Goal: Task Accomplishment & Management: Manage account settings

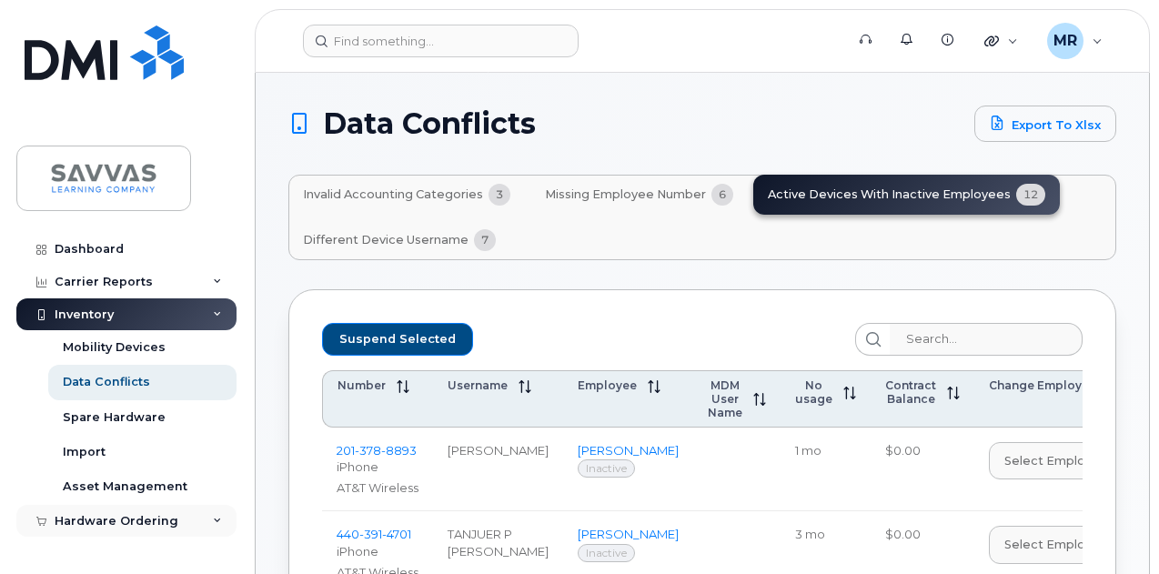
click at [124, 520] on div "Hardware Ordering" at bounding box center [117, 521] width 124 height 15
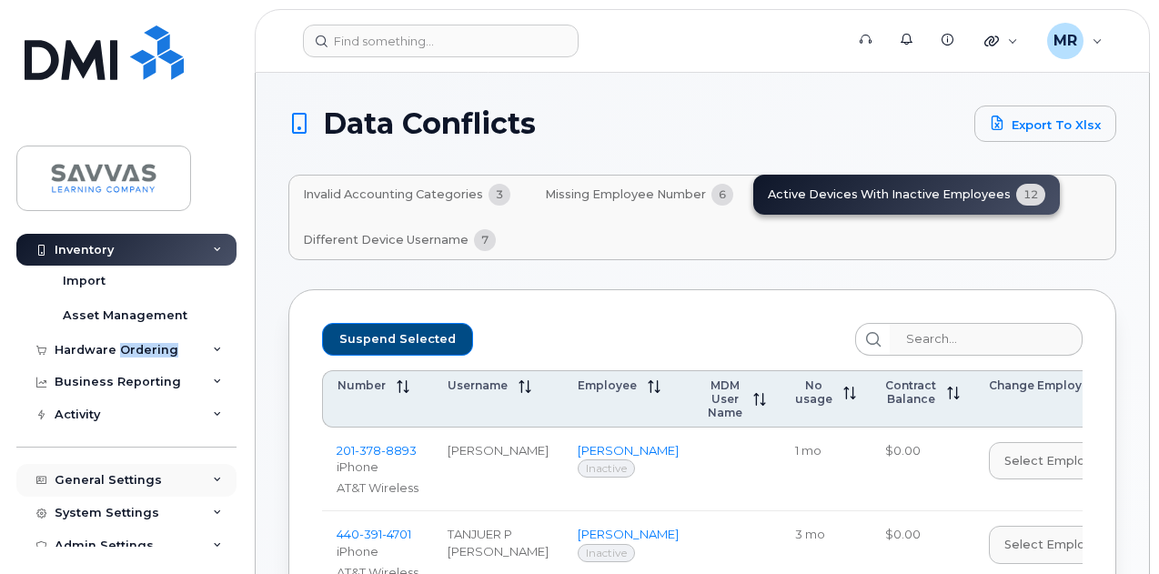
scroll to position [182, 0]
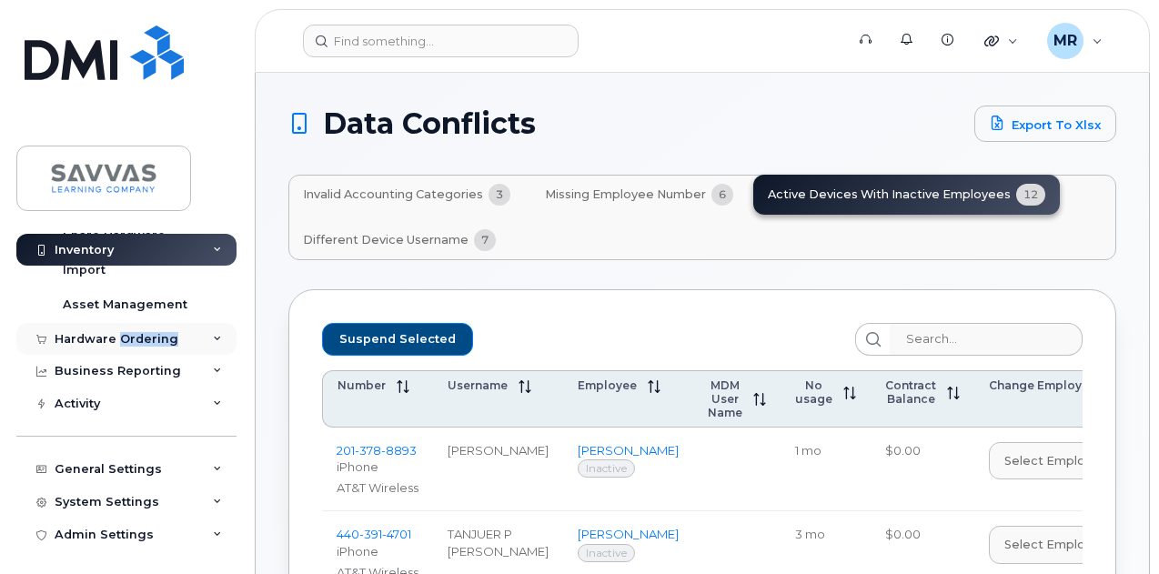
click at [202, 324] on div "Hardware Ordering" at bounding box center [126, 339] width 220 height 33
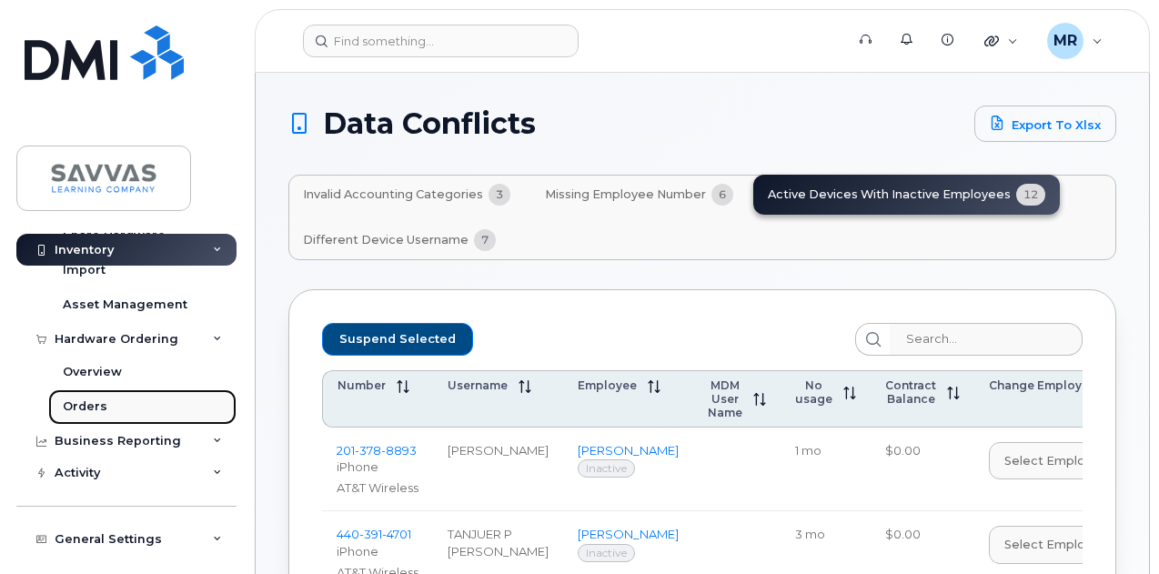
click at [82, 401] on div "Orders" at bounding box center [85, 406] width 45 height 16
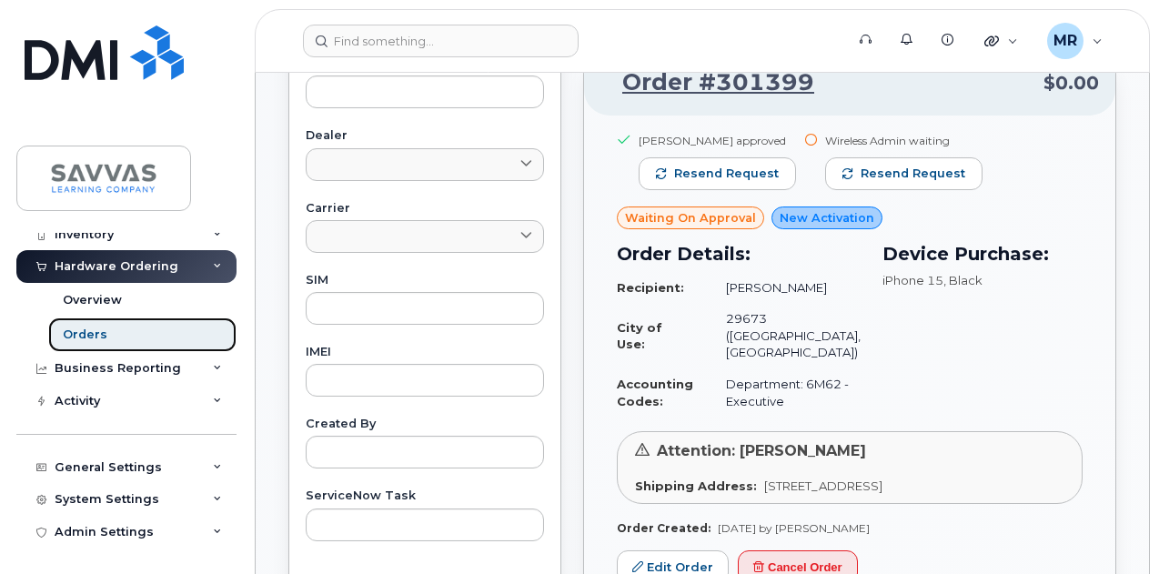
scroll to position [1000, 0]
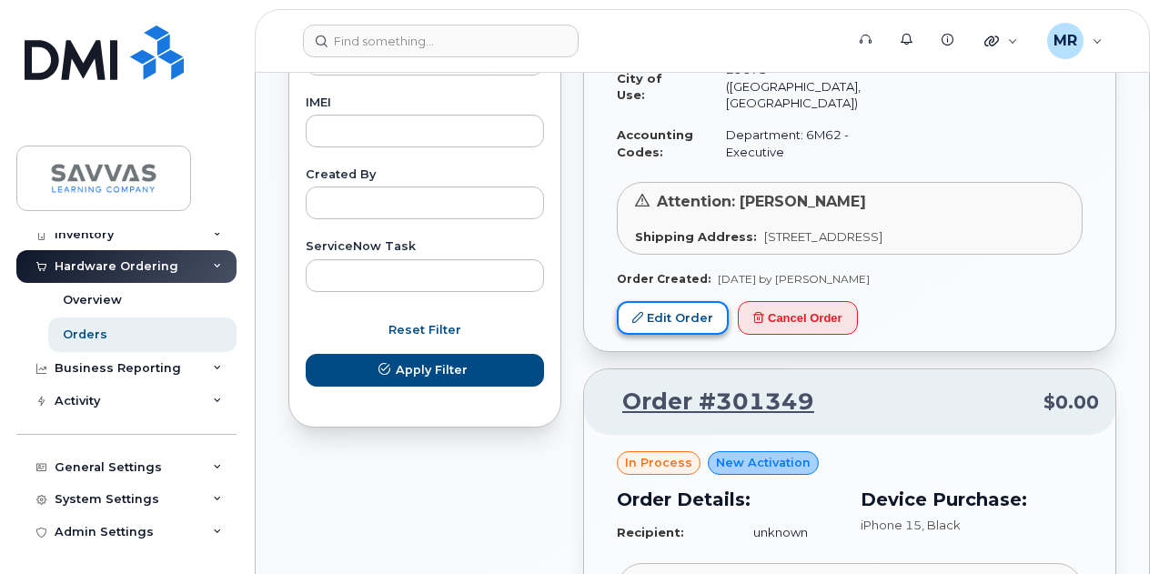
click at [668, 327] on link "Edit Order" at bounding box center [673, 318] width 112 height 34
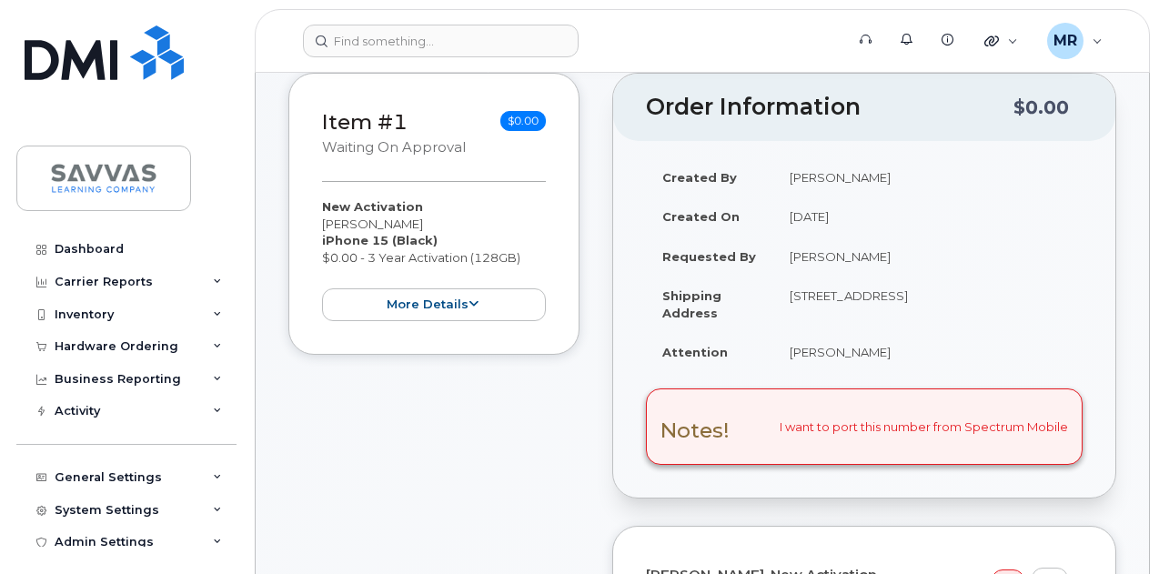
scroll to position [364, 0]
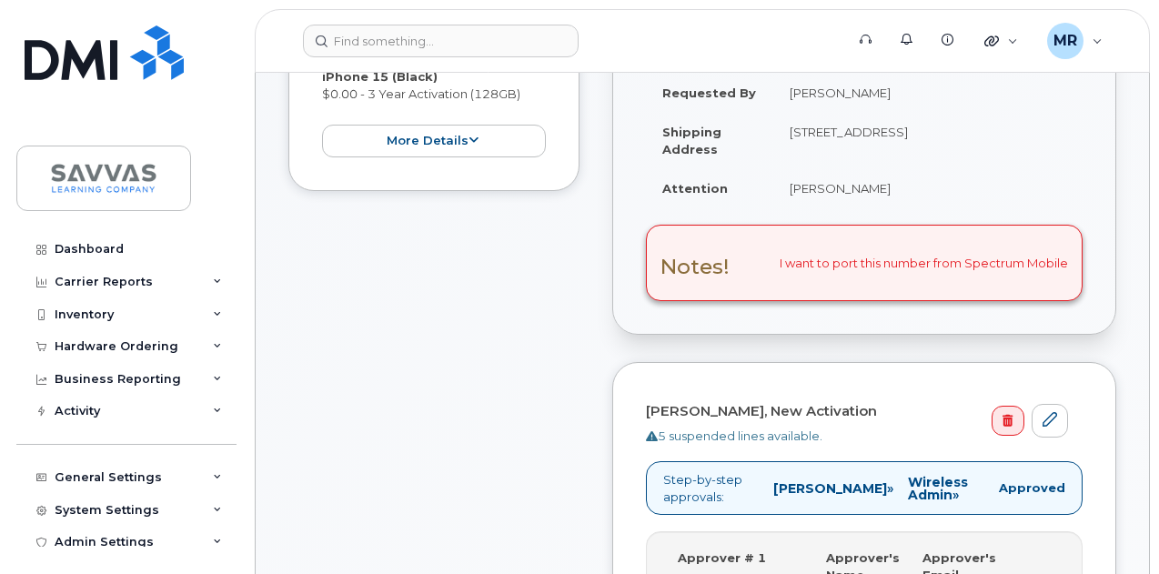
click at [828, 268] on div "Notes! I want to port this number from Spectrum Mobile" at bounding box center [864, 263] width 437 height 76
click at [861, 258] on div "Notes! I want to port this number from Spectrum Mobile" at bounding box center [864, 263] width 437 height 76
click at [861, 259] on div "Notes! I want to port this number from Spectrum Mobile" at bounding box center [864, 263] width 437 height 76
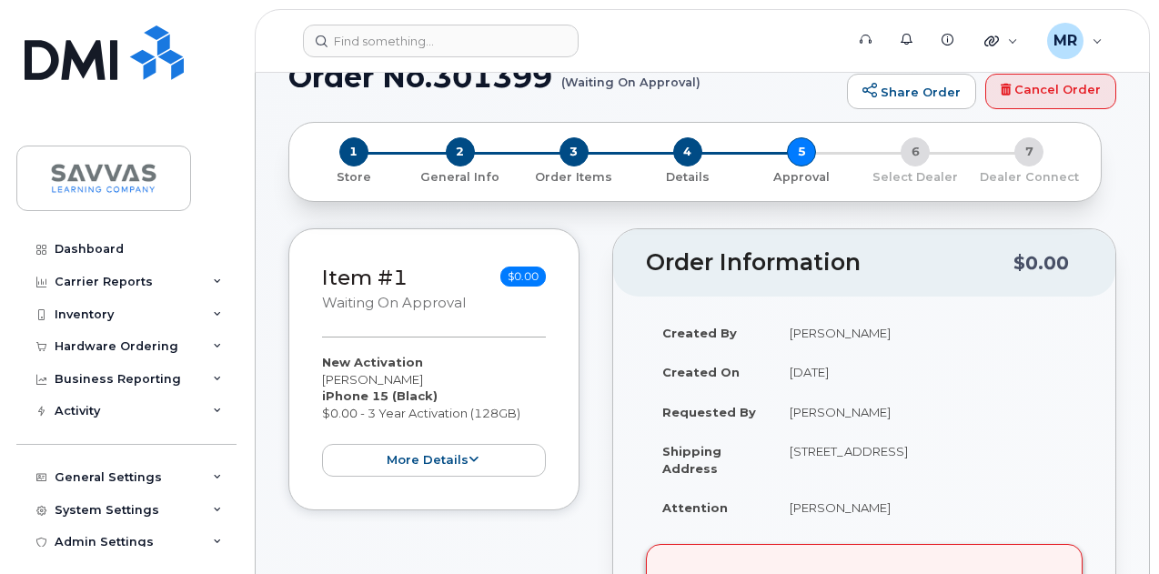
scroll to position [0, 0]
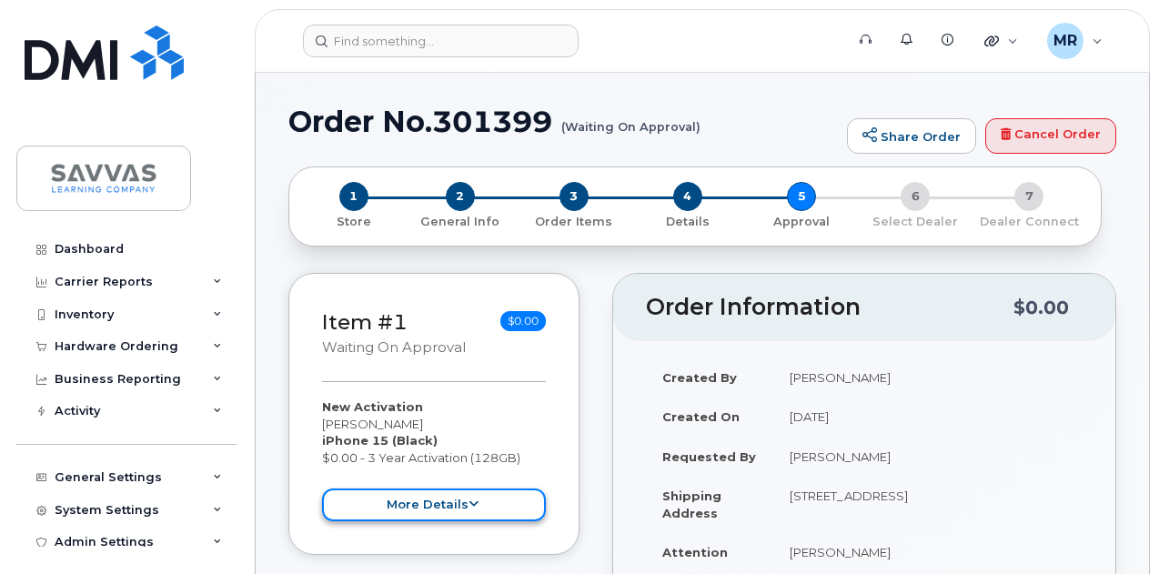
click at [490, 498] on button "more details" at bounding box center [434, 505] width 224 height 34
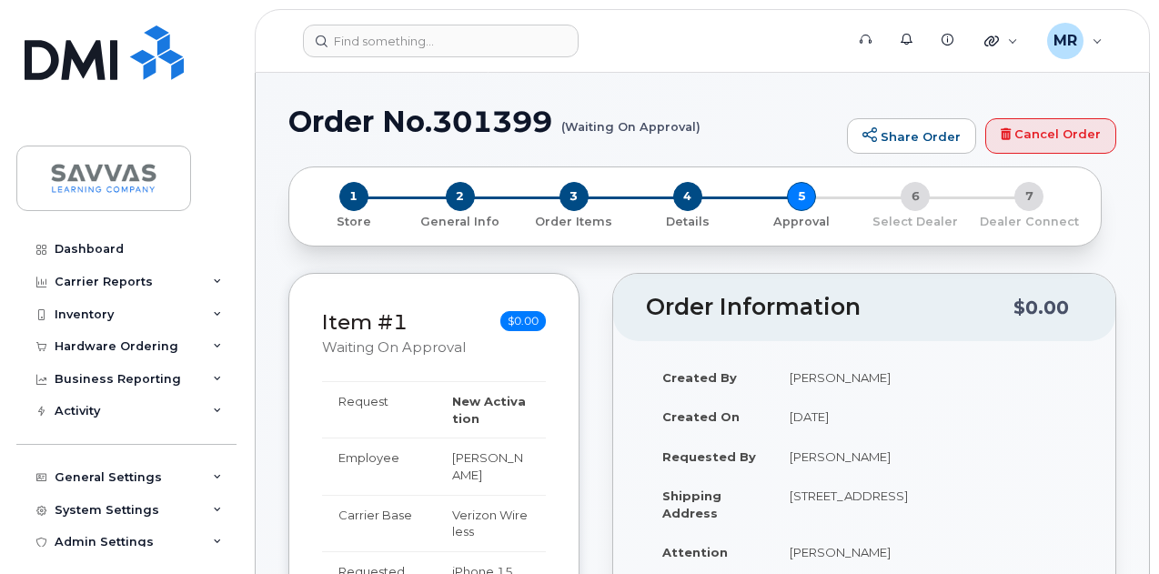
click at [766, 317] on h2 "Order Information" at bounding box center [829, 307] width 367 height 25
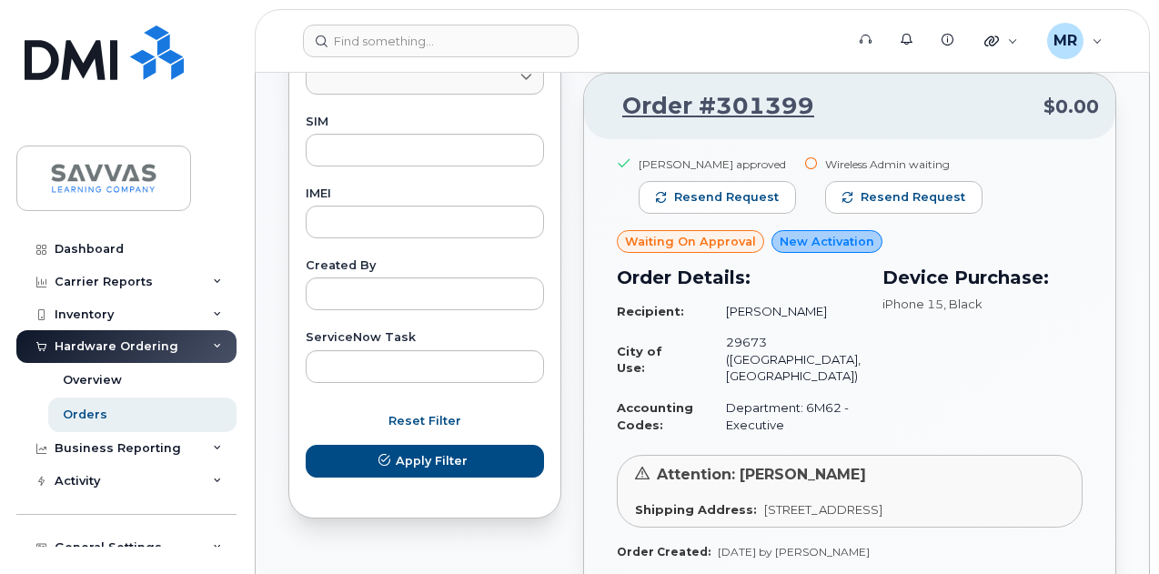
scroll to position [1000, 0]
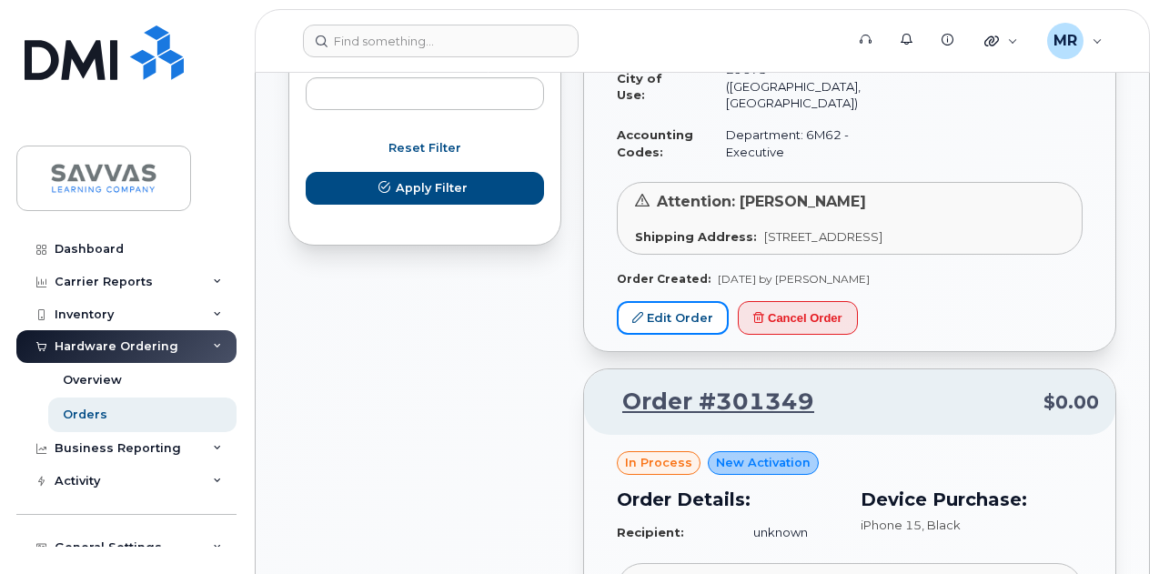
click at [696, 330] on link "Edit Order" at bounding box center [673, 318] width 112 height 34
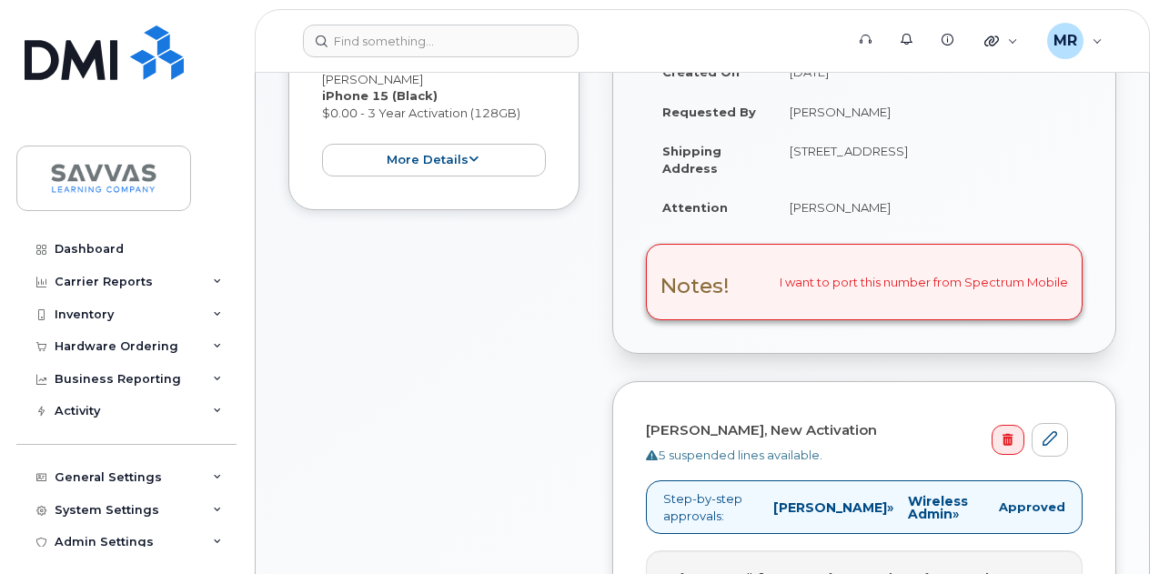
scroll to position [455, 0]
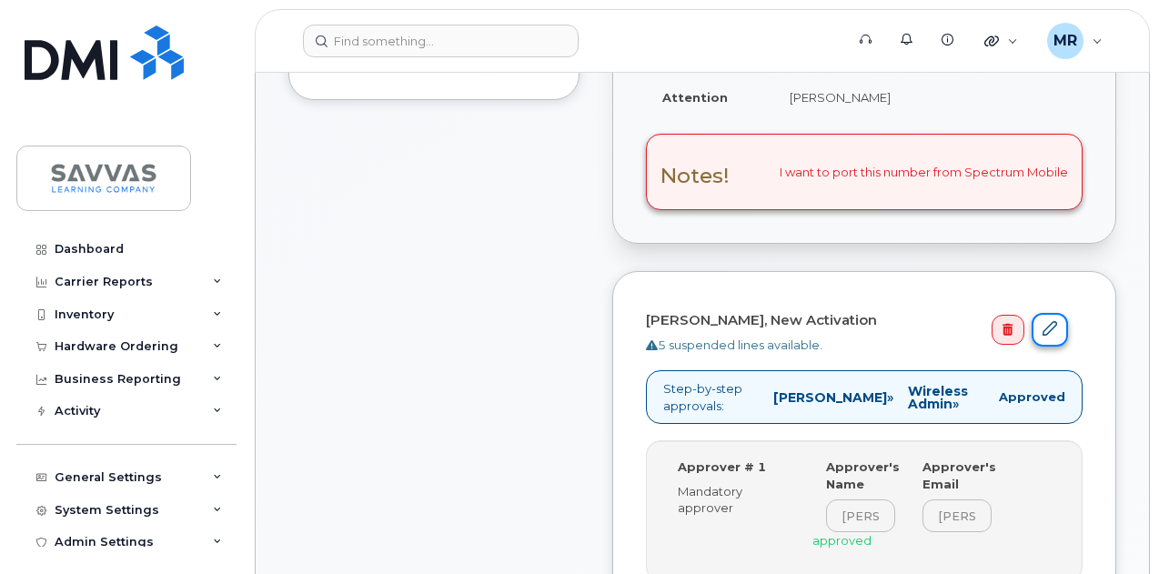
click at [1059, 327] on link at bounding box center [1049, 330] width 36 height 34
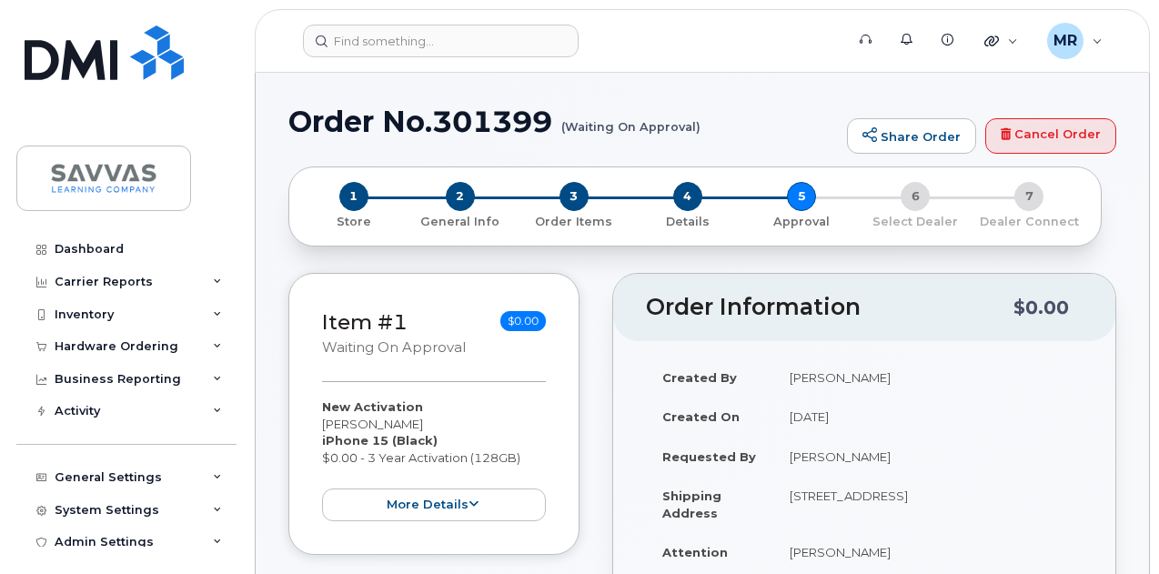
click at [852, 354] on div "Created By Randy Morris Created On September 22, 2025 Requested By Randy Morris…" at bounding box center [864, 519] width 502 height 357
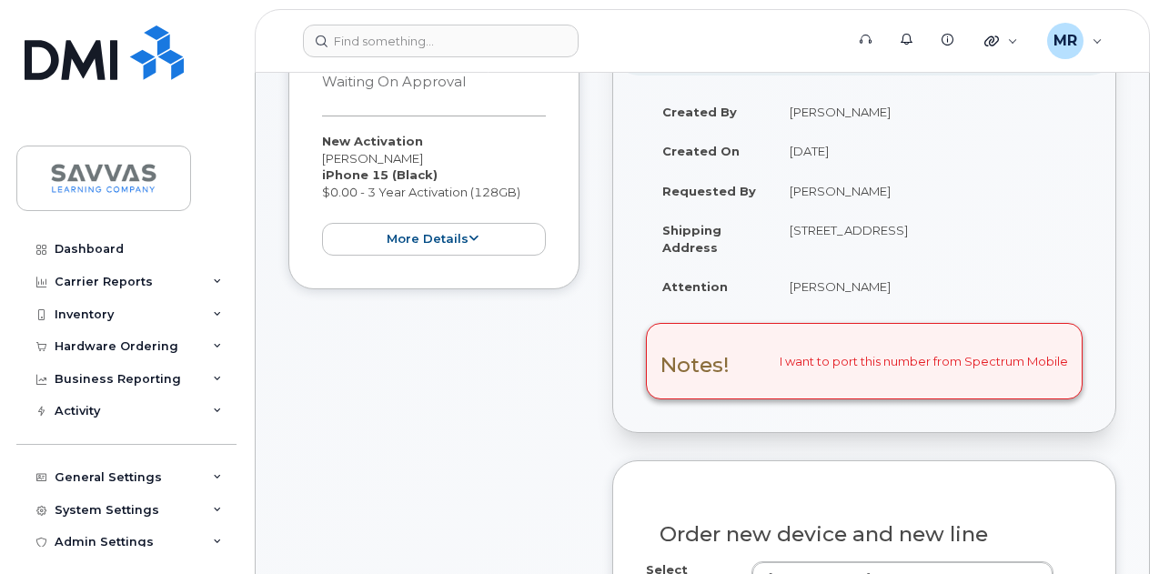
scroll to position [364, 0]
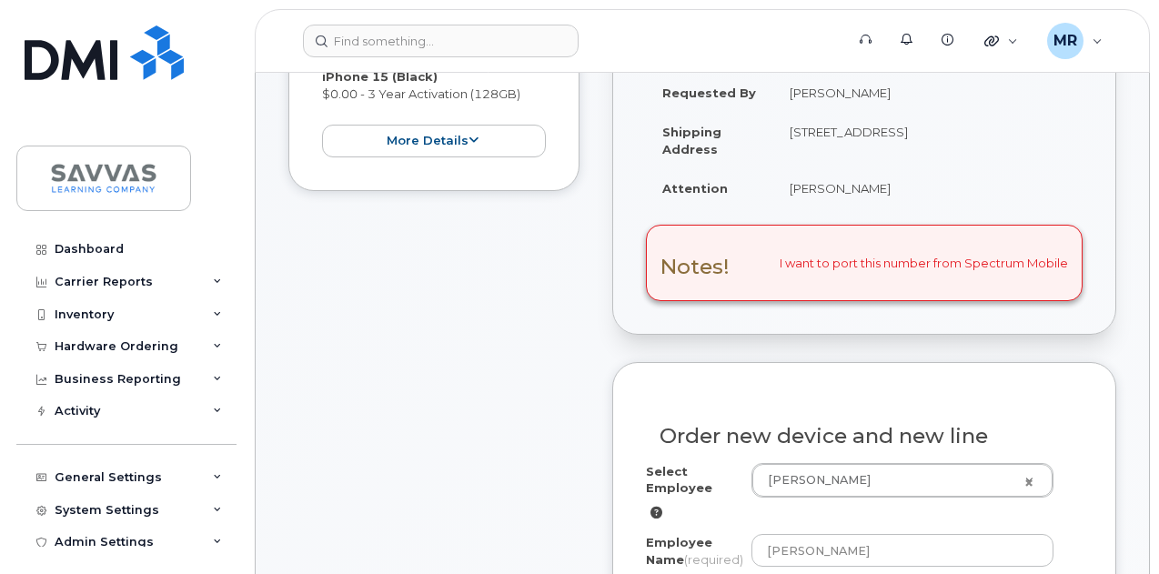
click at [893, 152] on td "[STREET_ADDRESS]" at bounding box center [927, 140] width 309 height 56
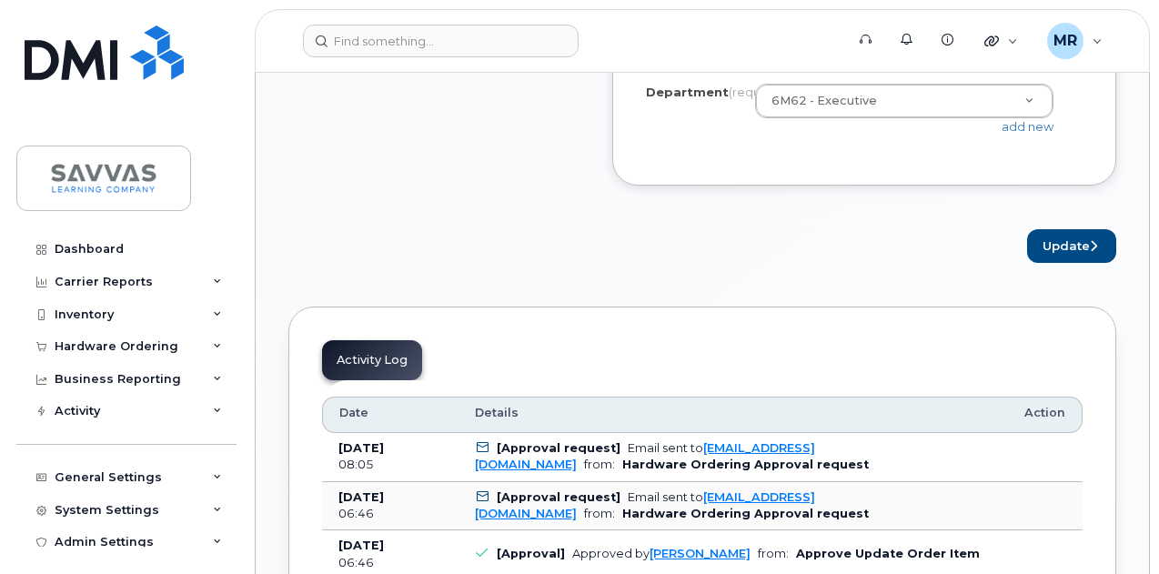
scroll to position [1637, 0]
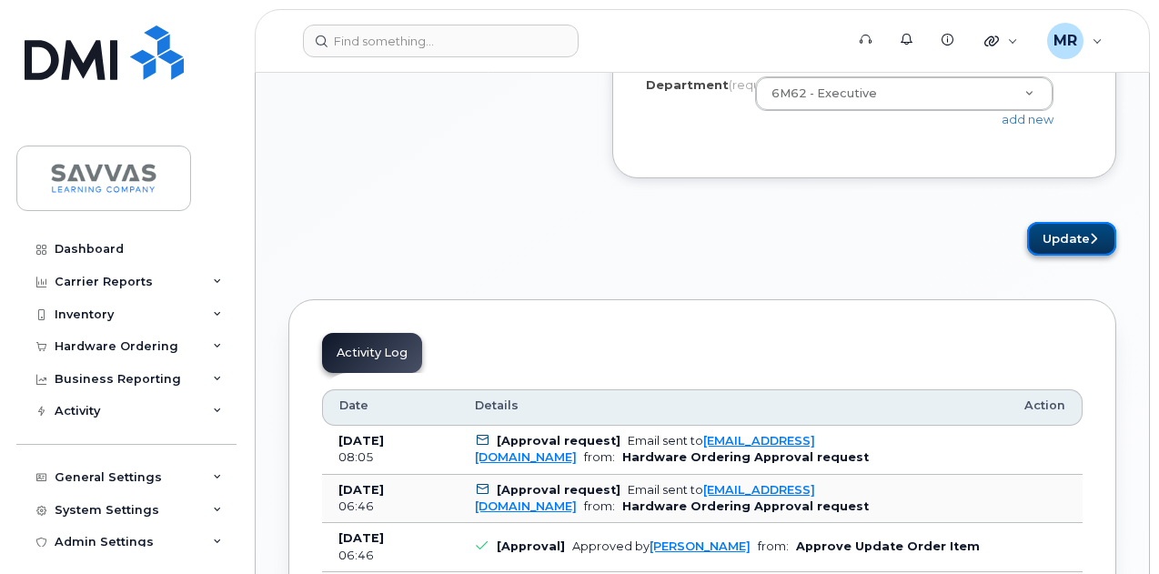
click at [1070, 252] on button "Update" at bounding box center [1071, 239] width 89 height 34
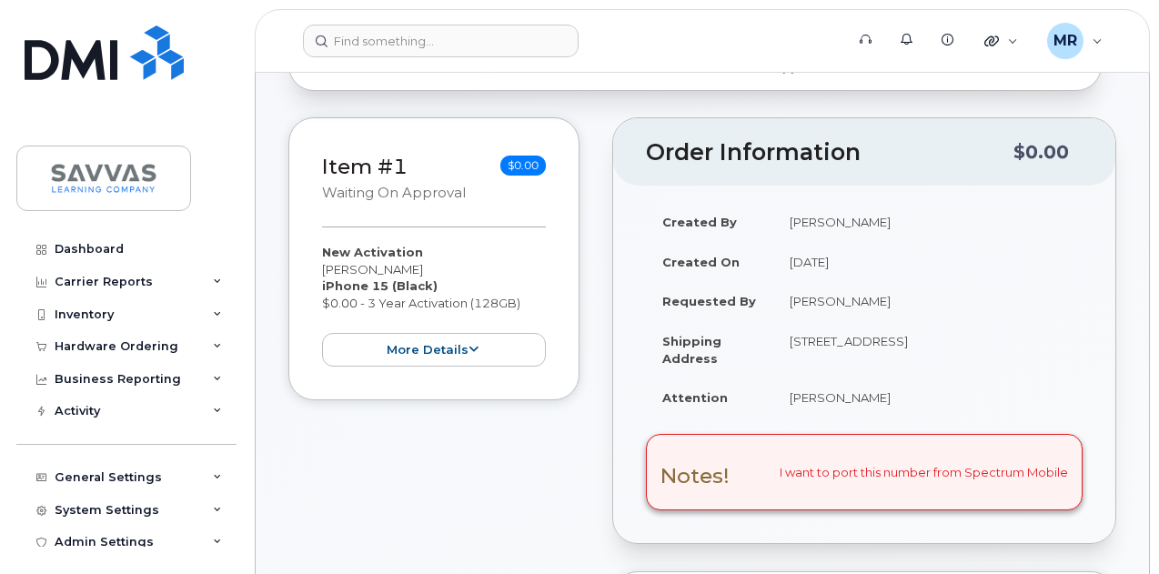
scroll to position [273, 0]
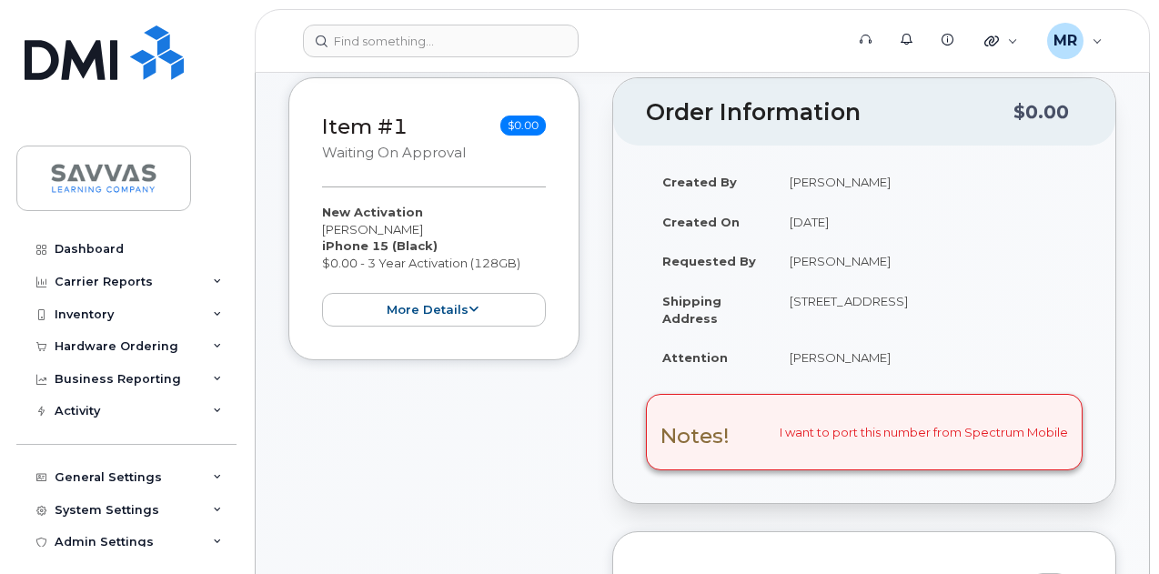
click at [800, 167] on td "[PERSON_NAME]" at bounding box center [927, 182] width 309 height 40
click at [800, 166] on td "[PERSON_NAME]" at bounding box center [927, 182] width 309 height 40
click at [1059, 264] on td "[PERSON_NAME]" at bounding box center [927, 261] width 309 height 40
click at [457, 314] on button "more details" at bounding box center [434, 310] width 224 height 34
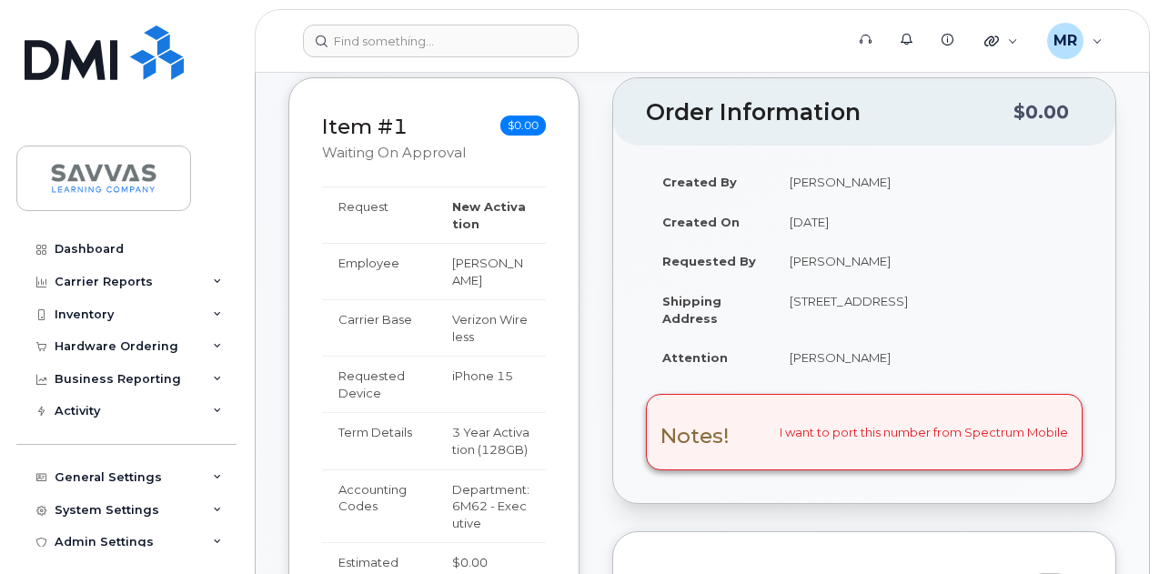
click at [711, 313] on strong "Shipping Address" at bounding box center [691, 310] width 59 height 32
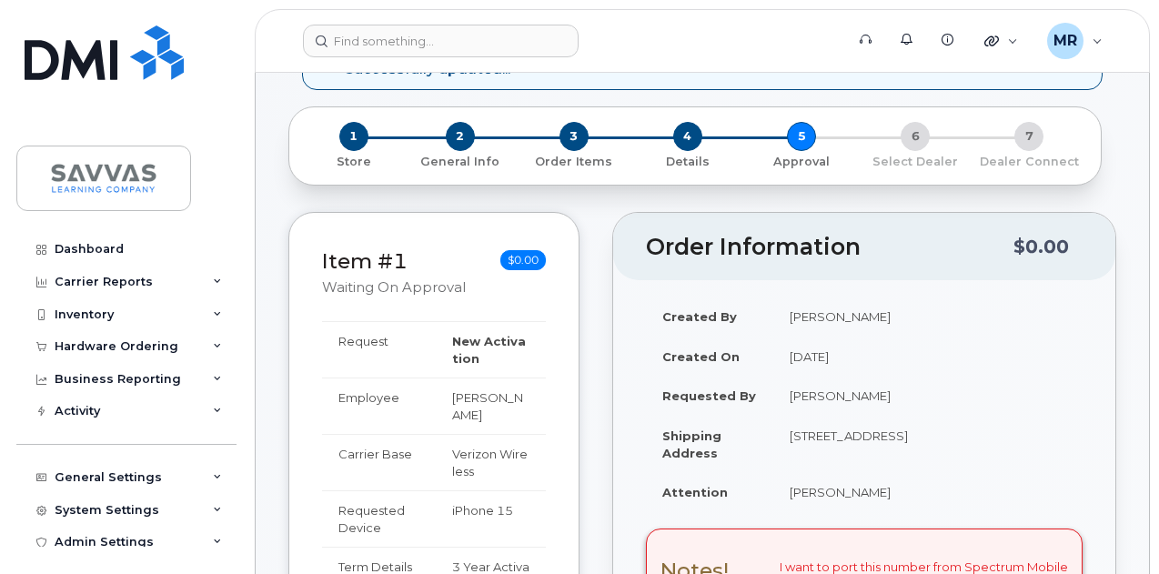
scroll to position [0, 0]
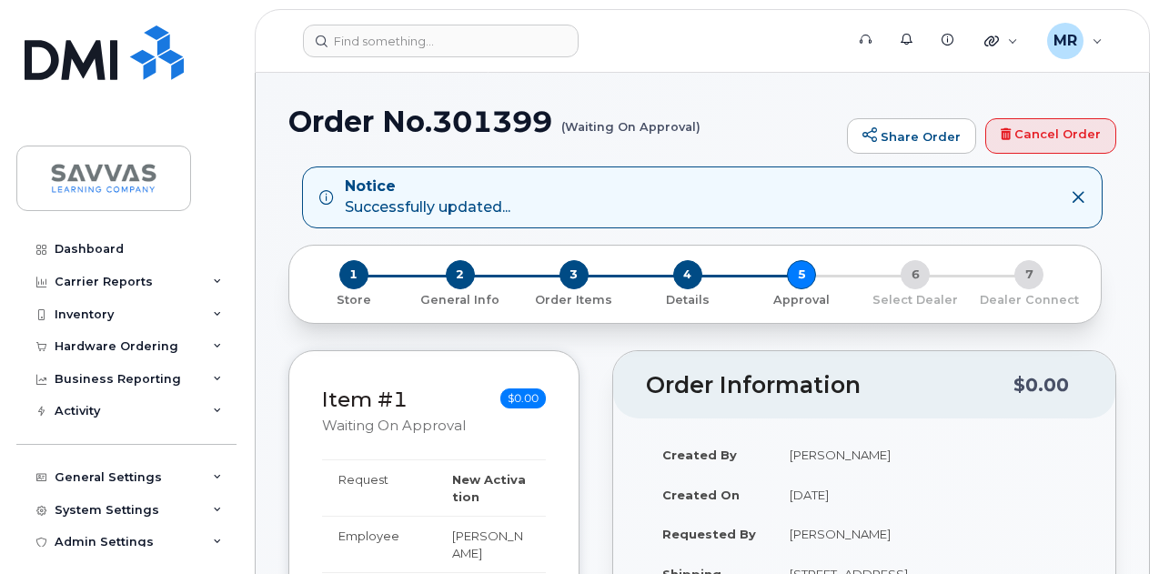
click at [1074, 199] on icon at bounding box center [1078, 197] width 15 height 15
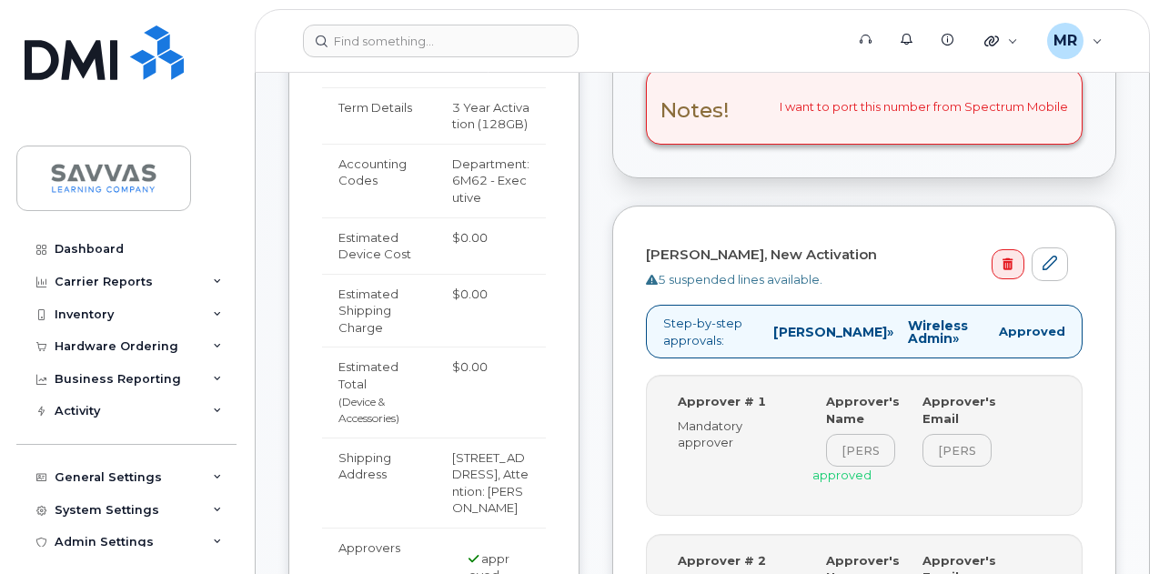
scroll to position [637, 0]
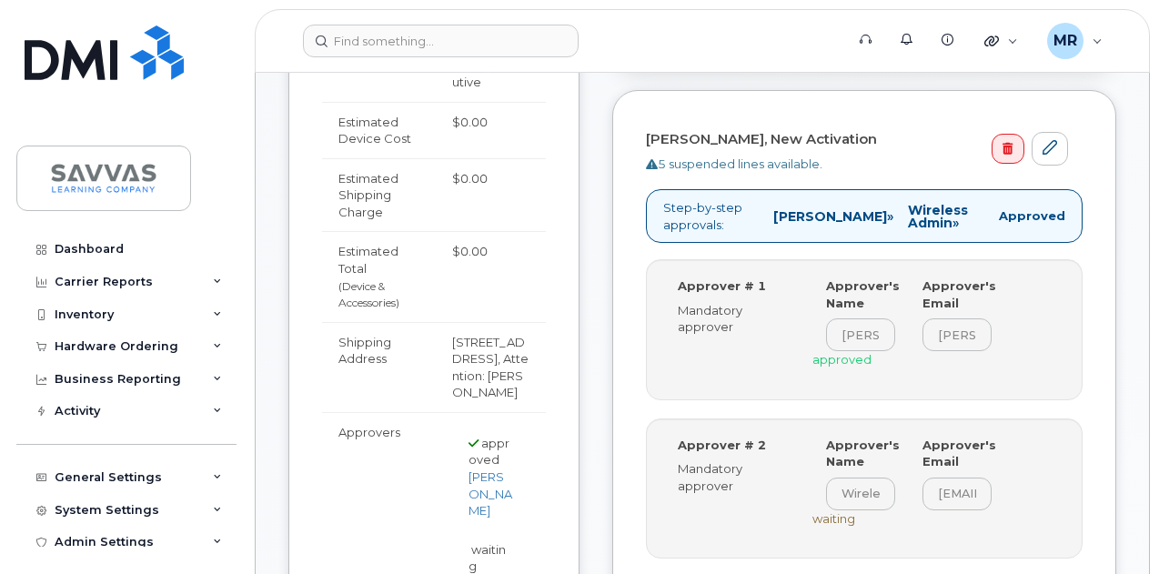
click at [751, 209] on p "Step-by-step approvals: [PERSON_NAME] » Wireless Admin » Approved" at bounding box center [864, 216] width 437 height 54
click at [752, 209] on p "Step-by-step approvals: [PERSON_NAME] » Wireless Admin » Approved" at bounding box center [864, 216] width 437 height 54
click at [753, 209] on p "Step-by-step approvals: [PERSON_NAME] » Wireless Admin » Approved" at bounding box center [864, 216] width 437 height 54
click at [753, 208] on p "Step-by-step approvals: [PERSON_NAME] » Wireless Admin » Approved" at bounding box center [864, 216] width 437 height 54
click at [910, 135] on h4 "[PERSON_NAME], New Activation" at bounding box center [857, 139] width 422 height 15
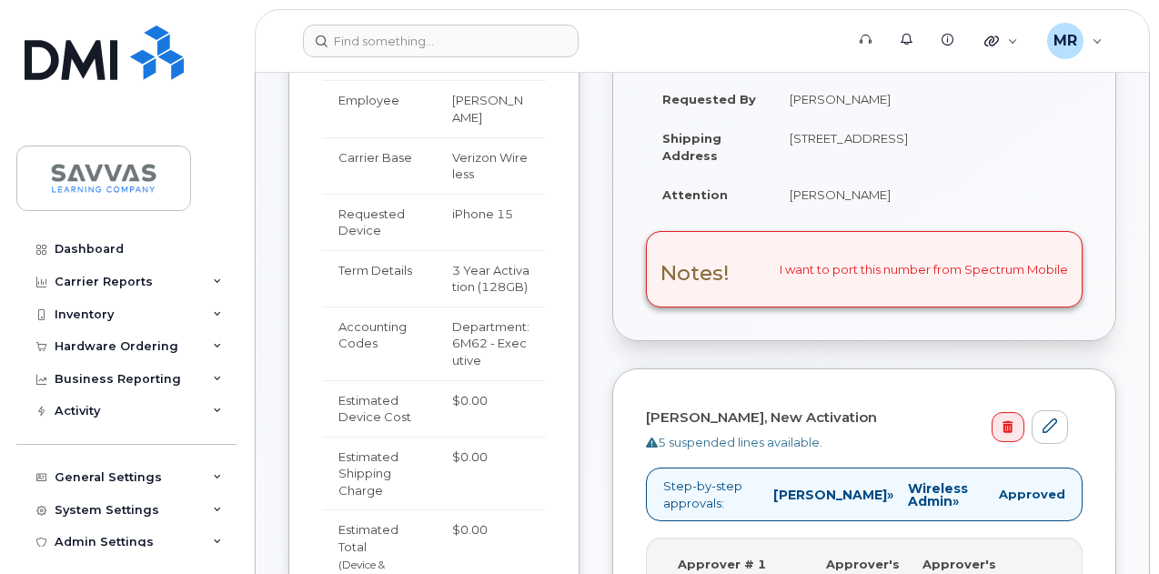
scroll to position [182, 0]
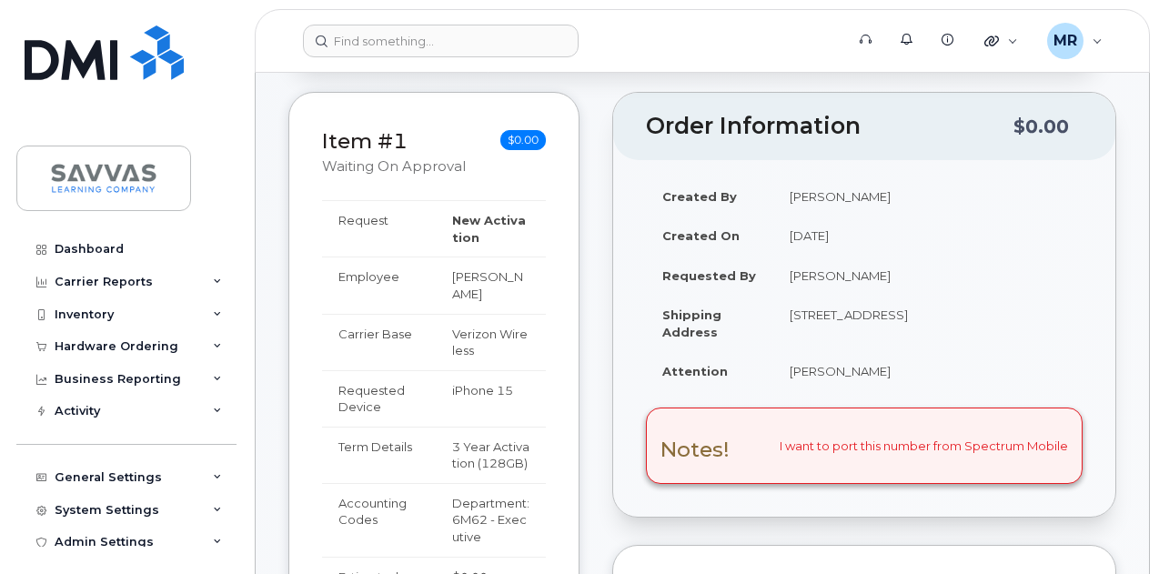
click at [809, 250] on td "[DATE]" at bounding box center [927, 236] width 309 height 40
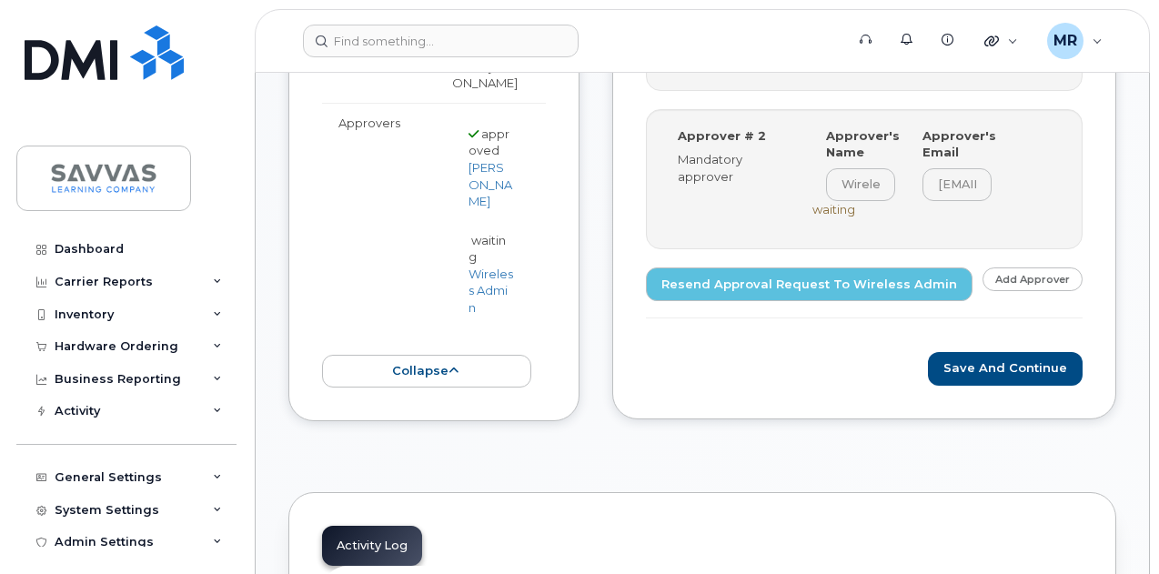
scroll to position [1000, 0]
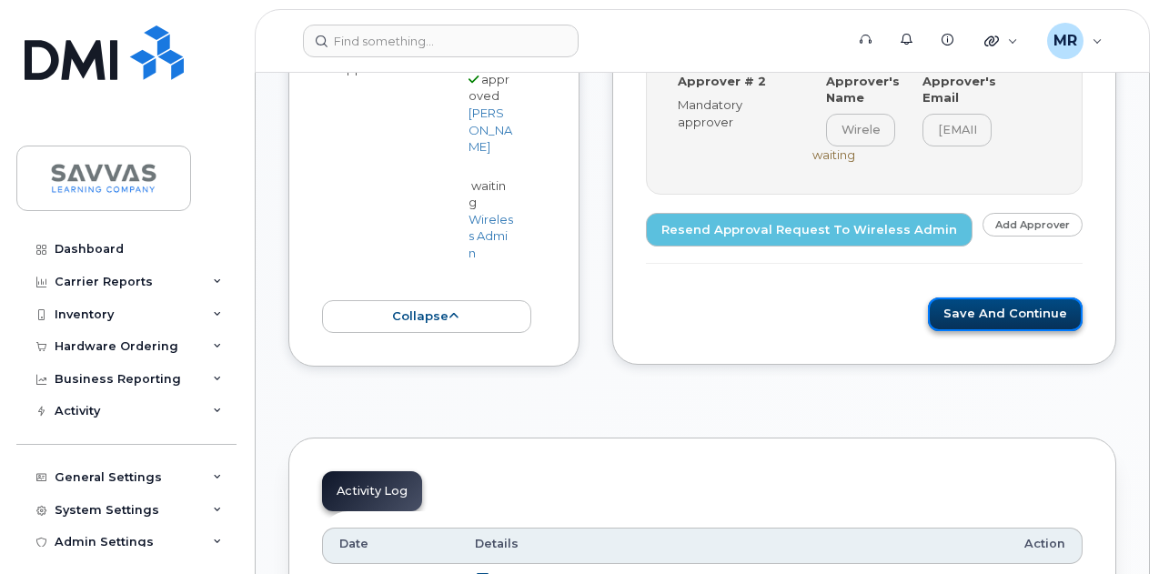
click at [1029, 312] on button "Save and Continue" at bounding box center [1005, 314] width 155 height 34
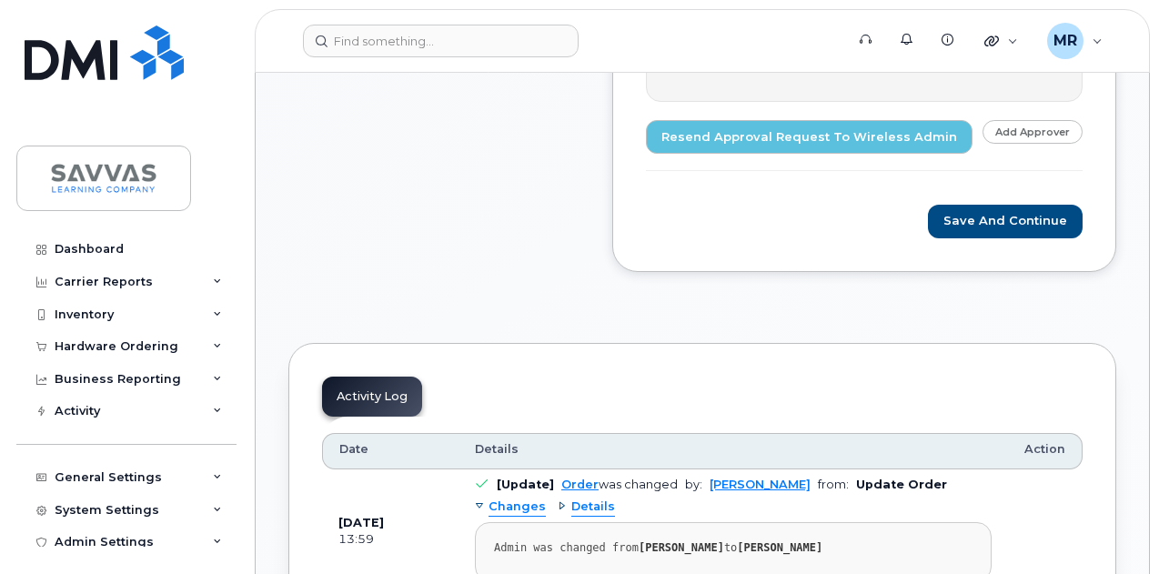
scroll to position [1091, 0]
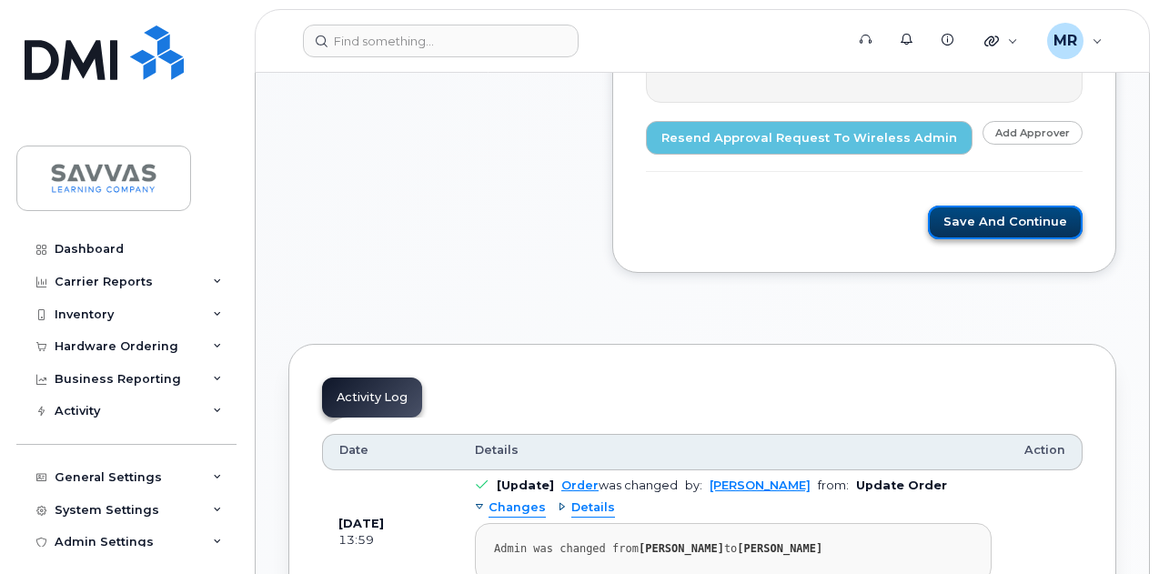
click at [1024, 218] on button "Save and Continue" at bounding box center [1005, 223] width 155 height 34
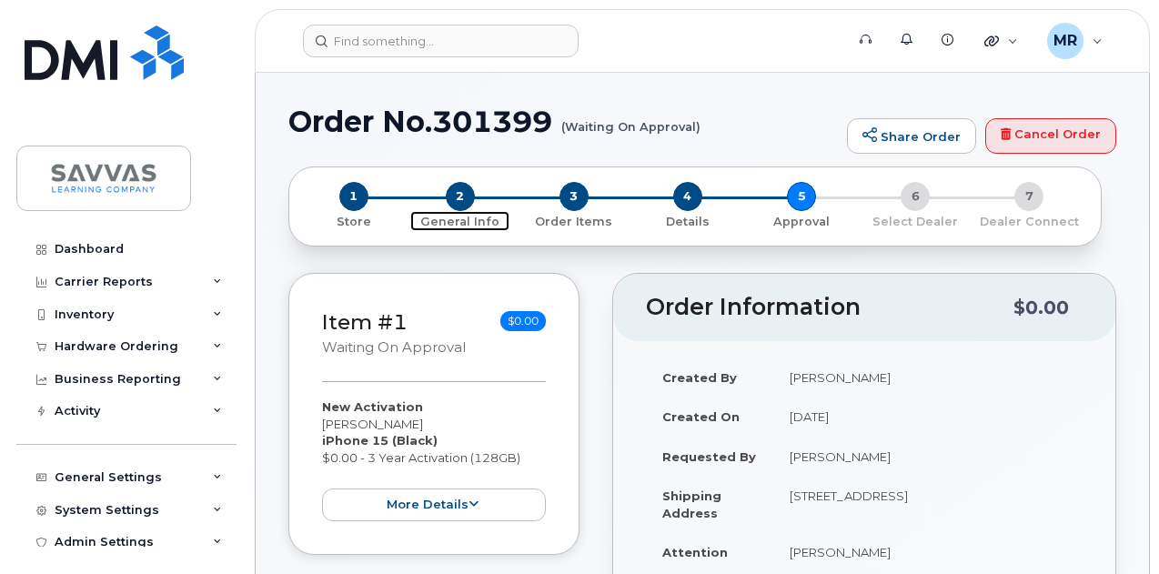
click at [458, 197] on span "2" at bounding box center [460, 196] width 29 height 29
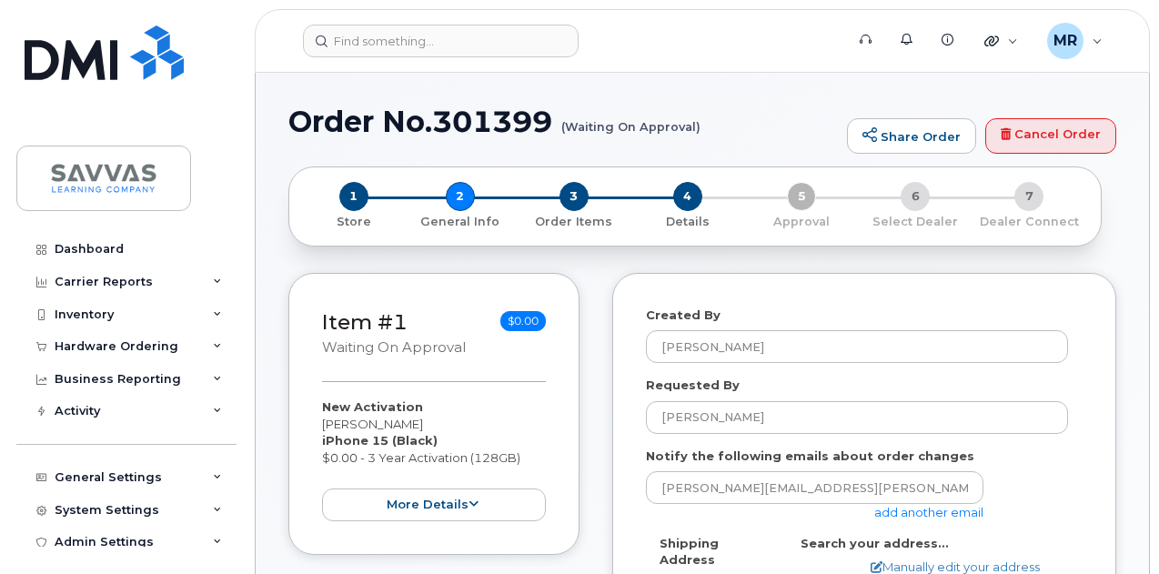
select select
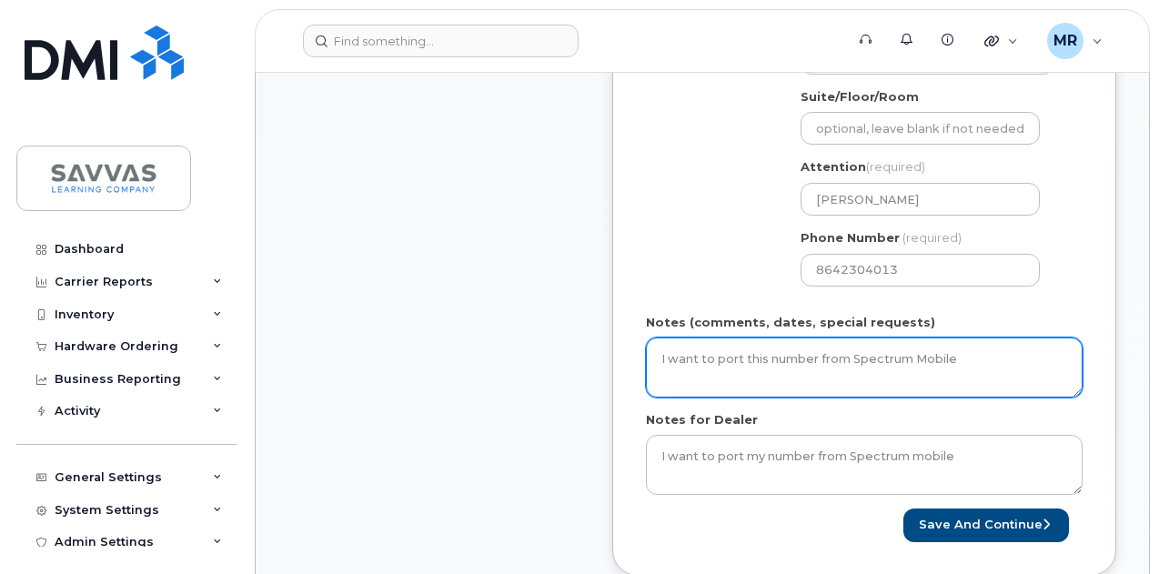
scroll to position [728, 0]
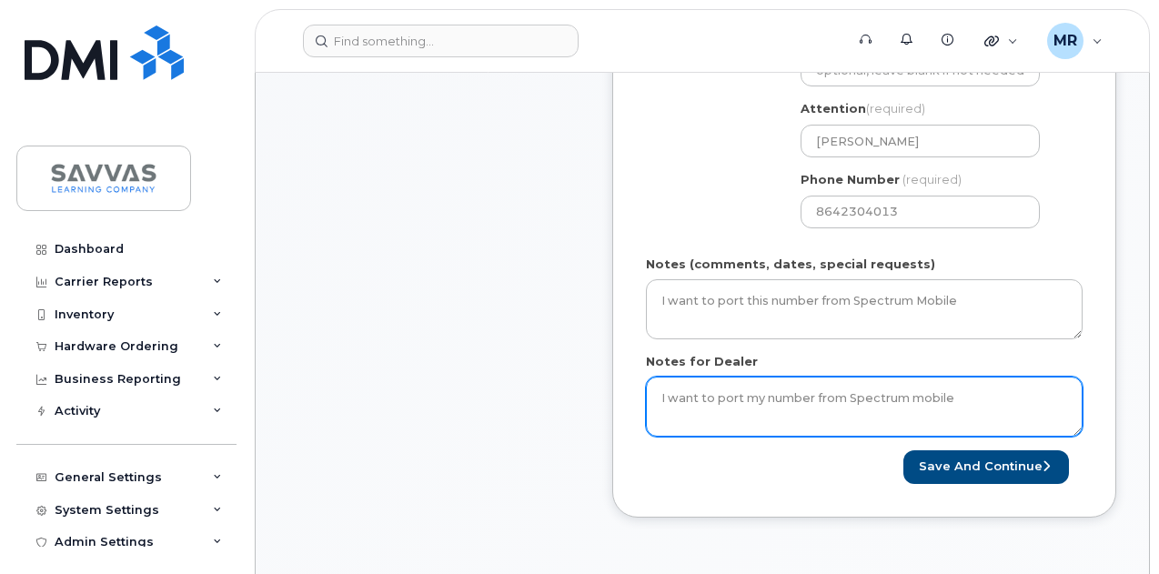
click at [973, 388] on textarea "I want to port my number from Spectrum mobile" at bounding box center [864, 407] width 437 height 60
click at [973, 387] on textarea "I want to port my number from Spectrum mobile" at bounding box center [864, 407] width 437 height 60
click at [986, 390] on textarea "I want to port my number from Spectrum mobile" at bounding box center [864, 407] width 437 height 60
click at [775, 397] on textarea "I want to port my number from Spectrum mobile" at bounding box center [864, 407] width 437 height 60
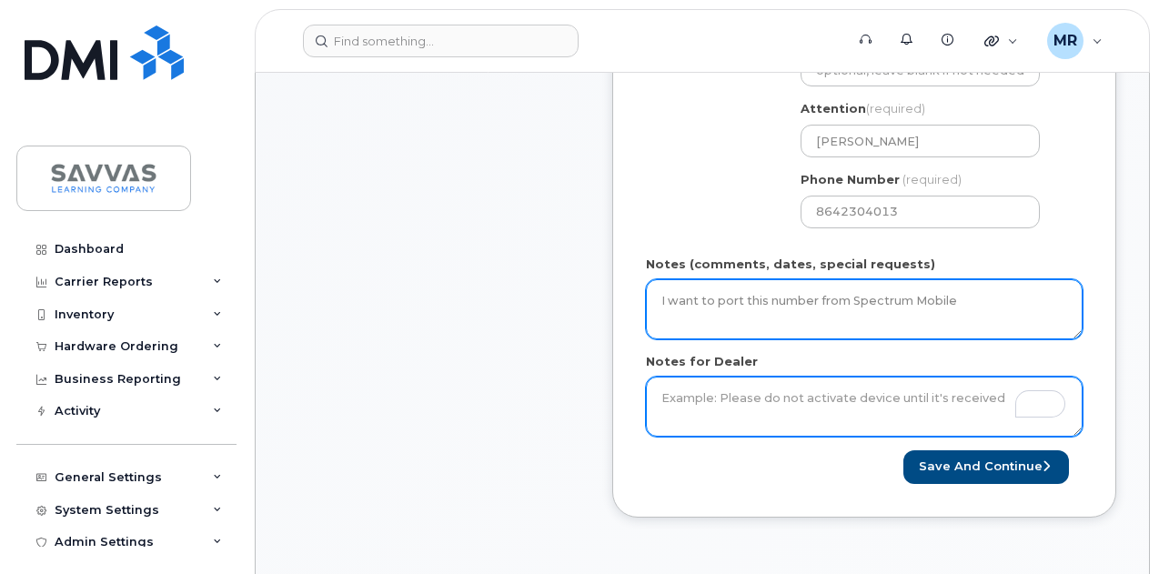
paste textarea "Area Code should be 864"
type textarea "Area Code should be 864"
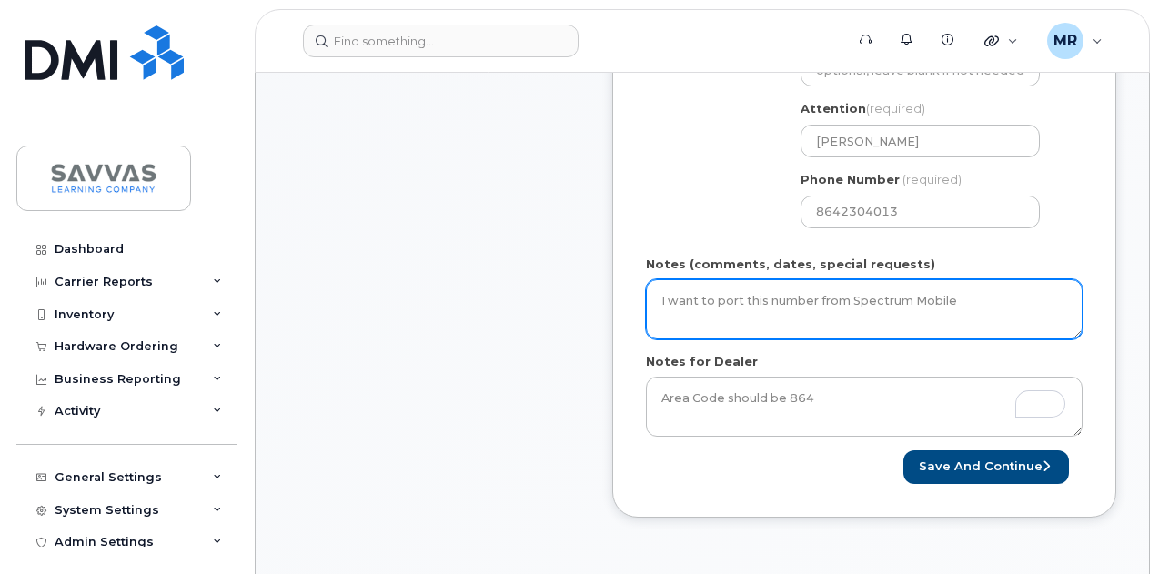
drag, startPoint x: 791, startPoint y: 310, endPoint x: 809, endPoint y: 316, distance: 18.1
click at [792, 310] on textarea "I want to port this number from Spectrum Mobile" at bounding box center [864, 309] width 437 height 60
paste textarea "Area Code should be 864"
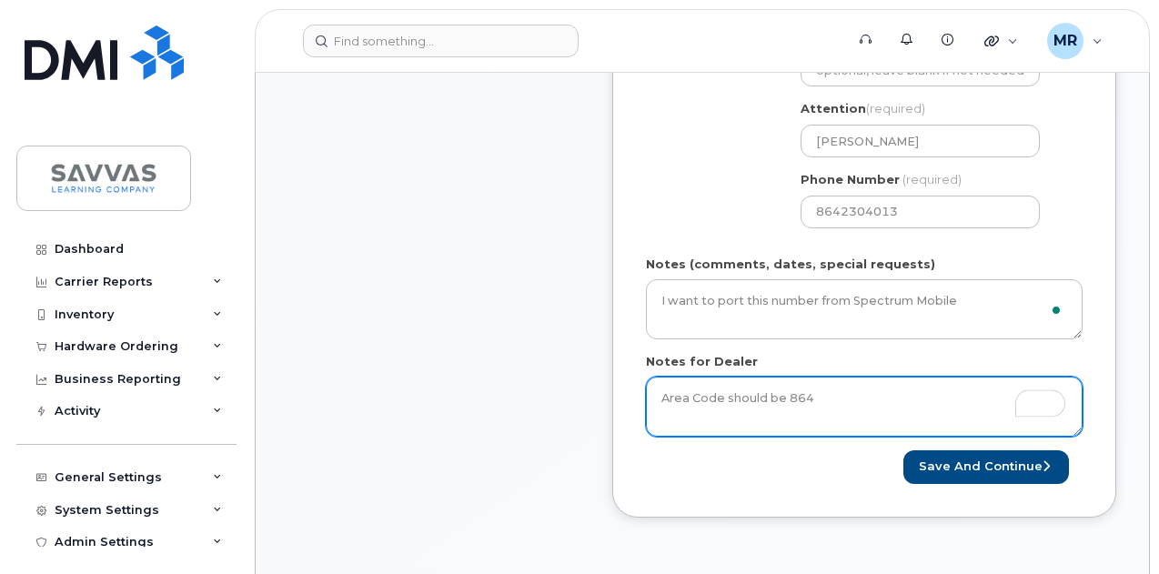
click at [839, 423] on textarea "I want to port my number from Spectrum mobile" at bounding box center [864, 407] width 437 height 60
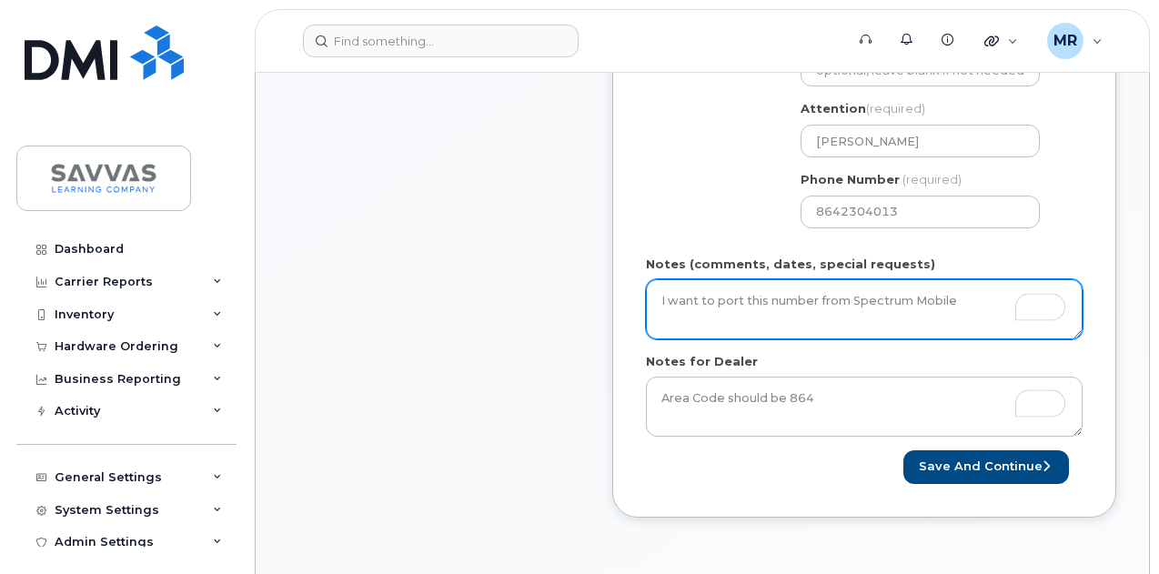
drag, startPoint x: 973, startPoint y: 307, endPoint x: 555, endPoint y: 276, distance: 419.5
click at [555, 276] on div "Item #1 Waiting On Approval $0.00 New Activation Randy Morris iPhone 15 (Black)…" at bounding box center [702, 45] width 828 height 1000
paste textarea "Area Code should be 864"
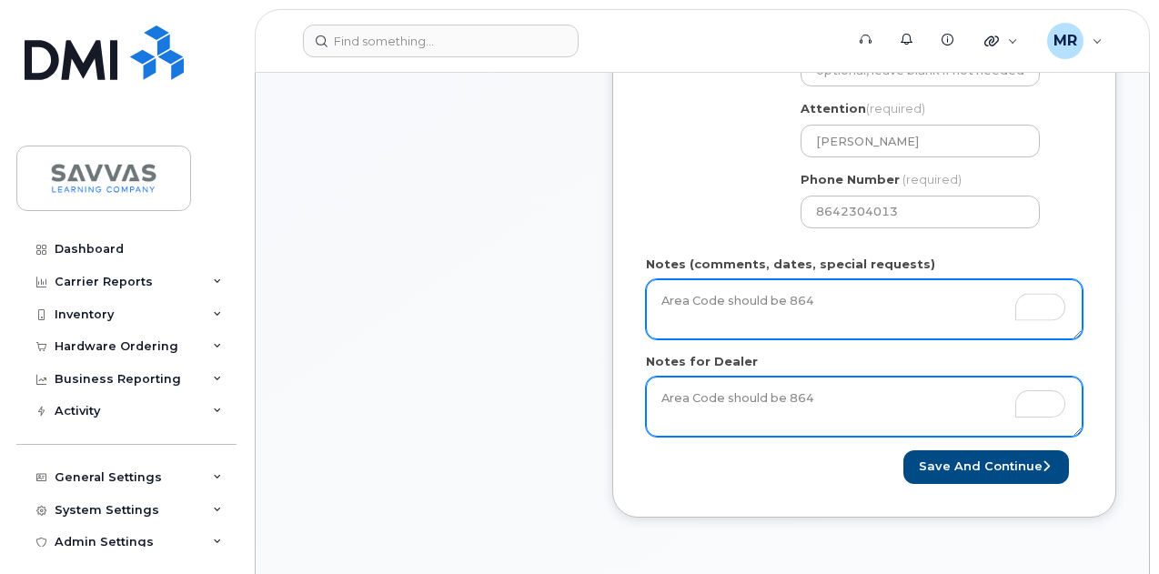
type textarea "Area Code should be 864"
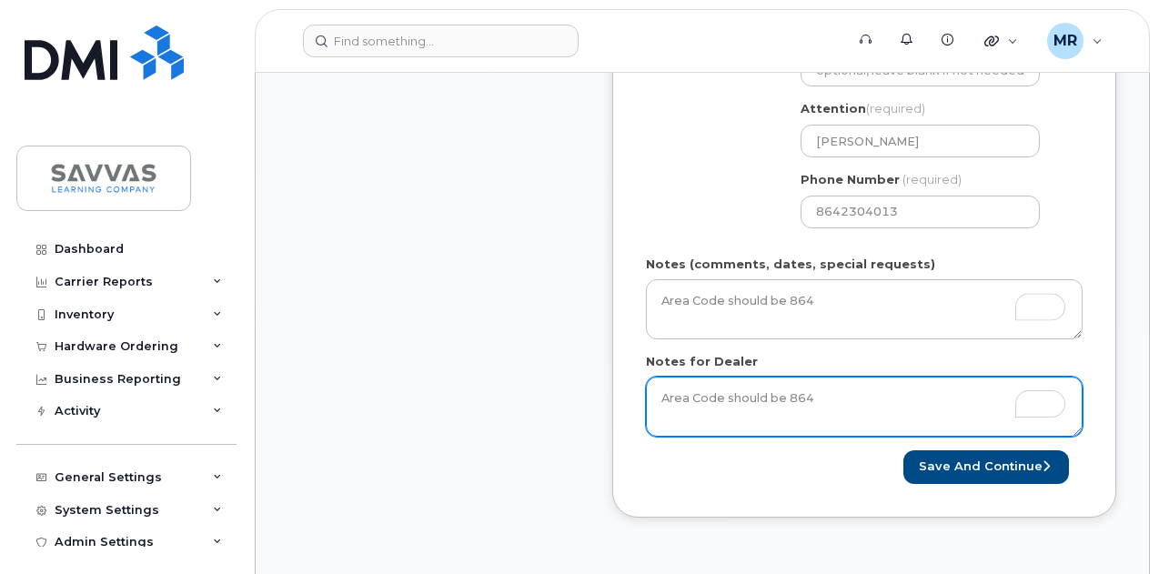
click at [773, 395] on textarea "I want to port my number from Spectrum mobile" at bounding box center [864, 407] width 437 height 60
click at [835, 410] on textarea "I want to port my number from Spectrum mobile" at bounding box center [864, 407] width 437 height 60
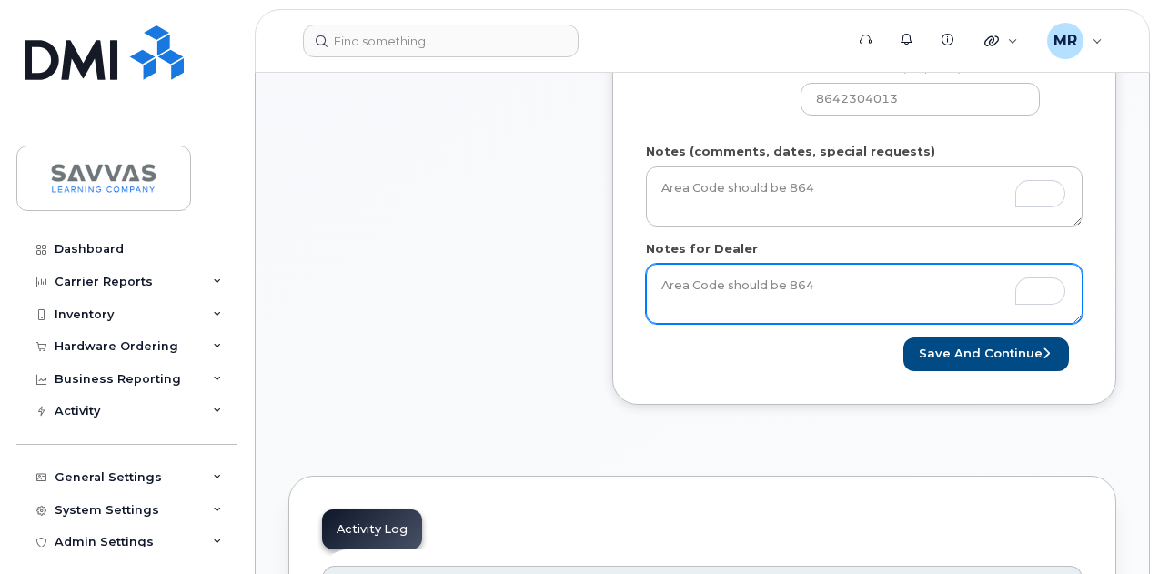
scroll to position [1000, 0]
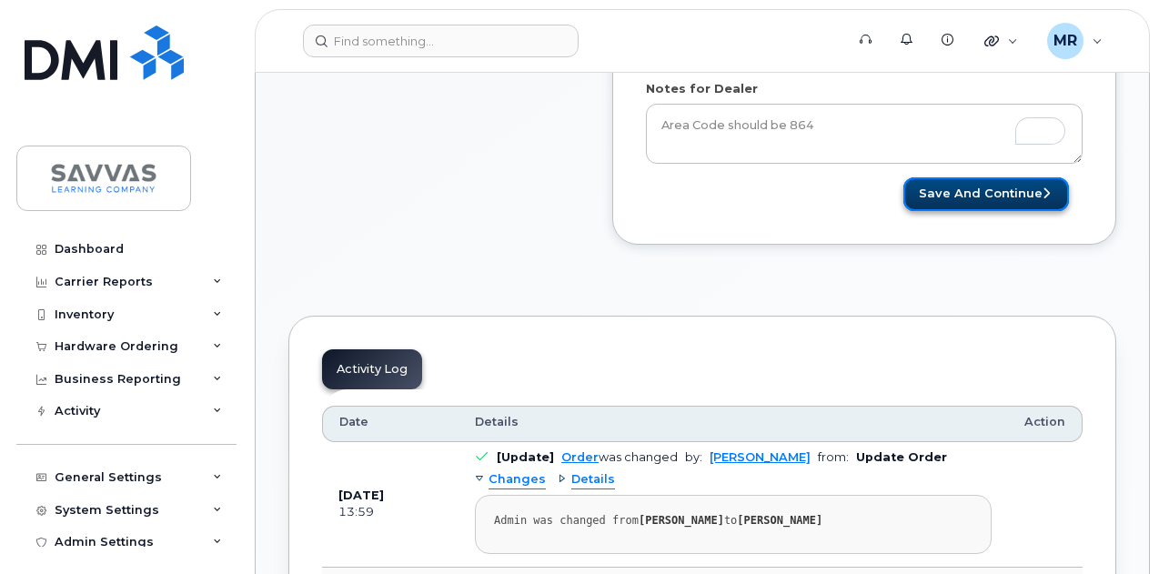
click at [1005, 190] on button "Save and Continue" at bounding box center [986, 194] width 166 height 34
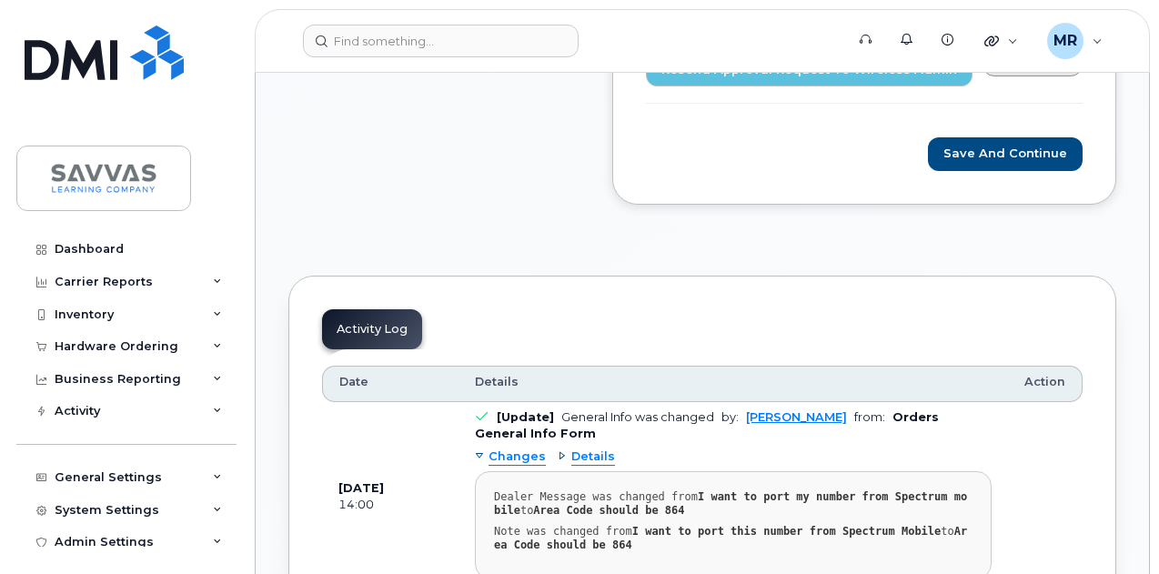
scroll to position [1000, 0]
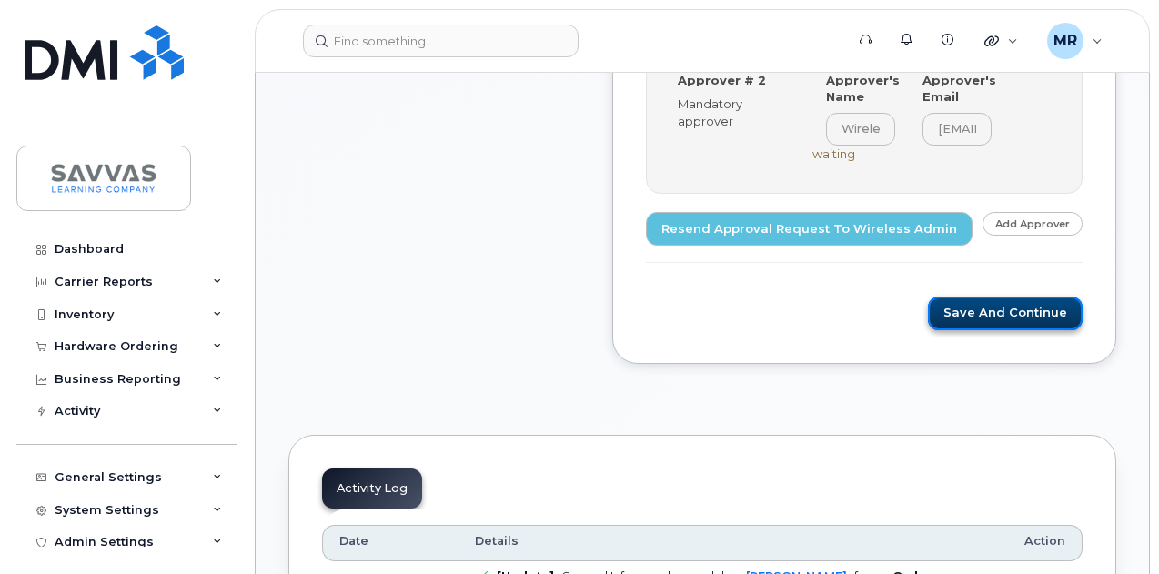
click at [986, 299] on button "Save and Continue" at bounding box center [1005, 314] width 155 height 34
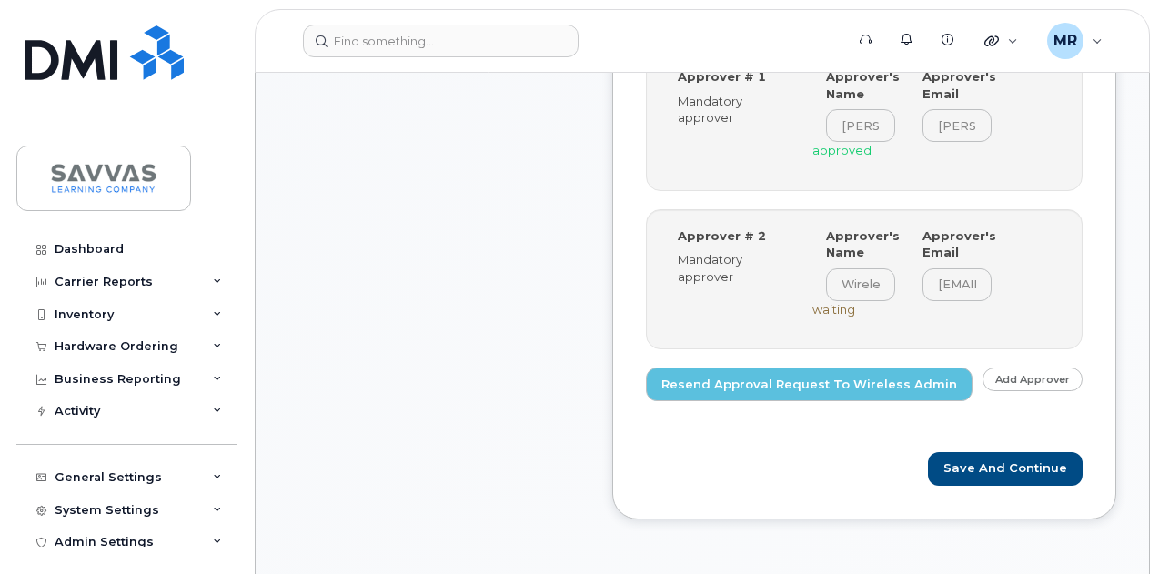
scroll to position [819, 0]
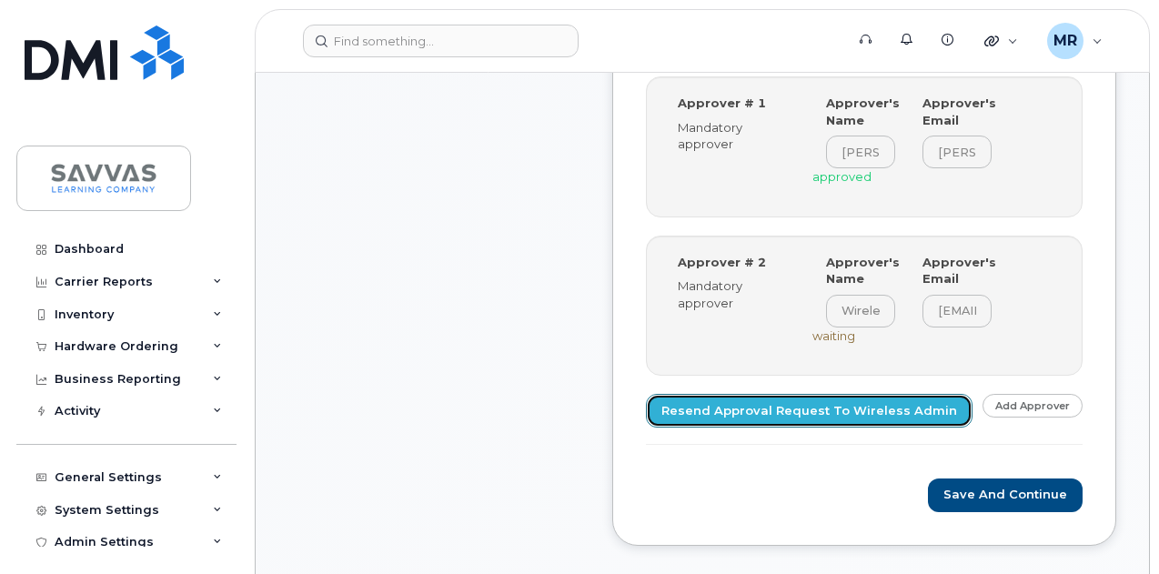
click at [849, 398] on link "Resend Approval Request to Wireless Admin" at bounding box center [809, 411] width 327 height 34
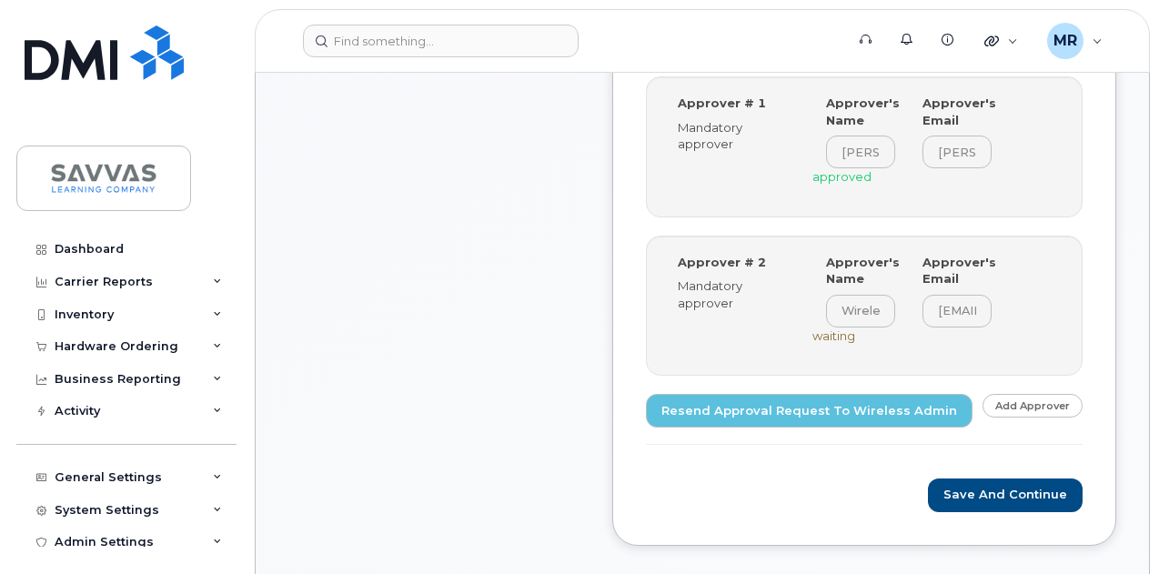
click at [955, 464] on form "Randy Morris, New Activation 5 suspended lines available. Step-by-step approval…" at bounding box center [864, 226] width 437 height 570
drag, startPoint x: 970, startPoint y: 489, endPoint x: 114, endPoint y: 260, distance: 886.0
click at [970, 488] on button "Save and Continue" at bounding box center [1005, 495] width 155 height 34
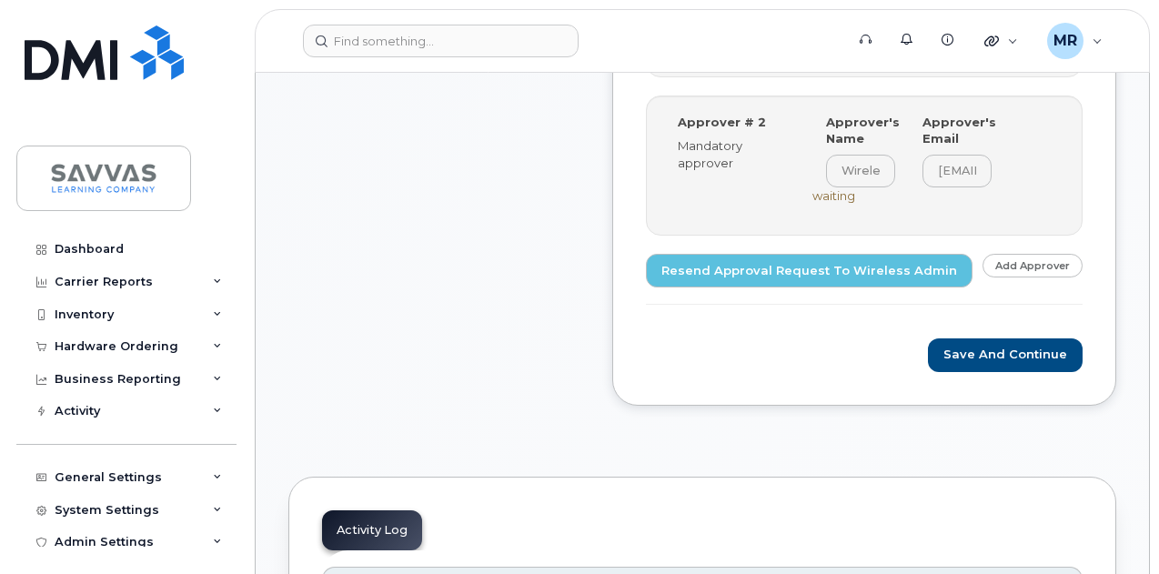
scroll to position [1000, 0]
